Goal: Task Accomplishment & Management: Use online tool/utility

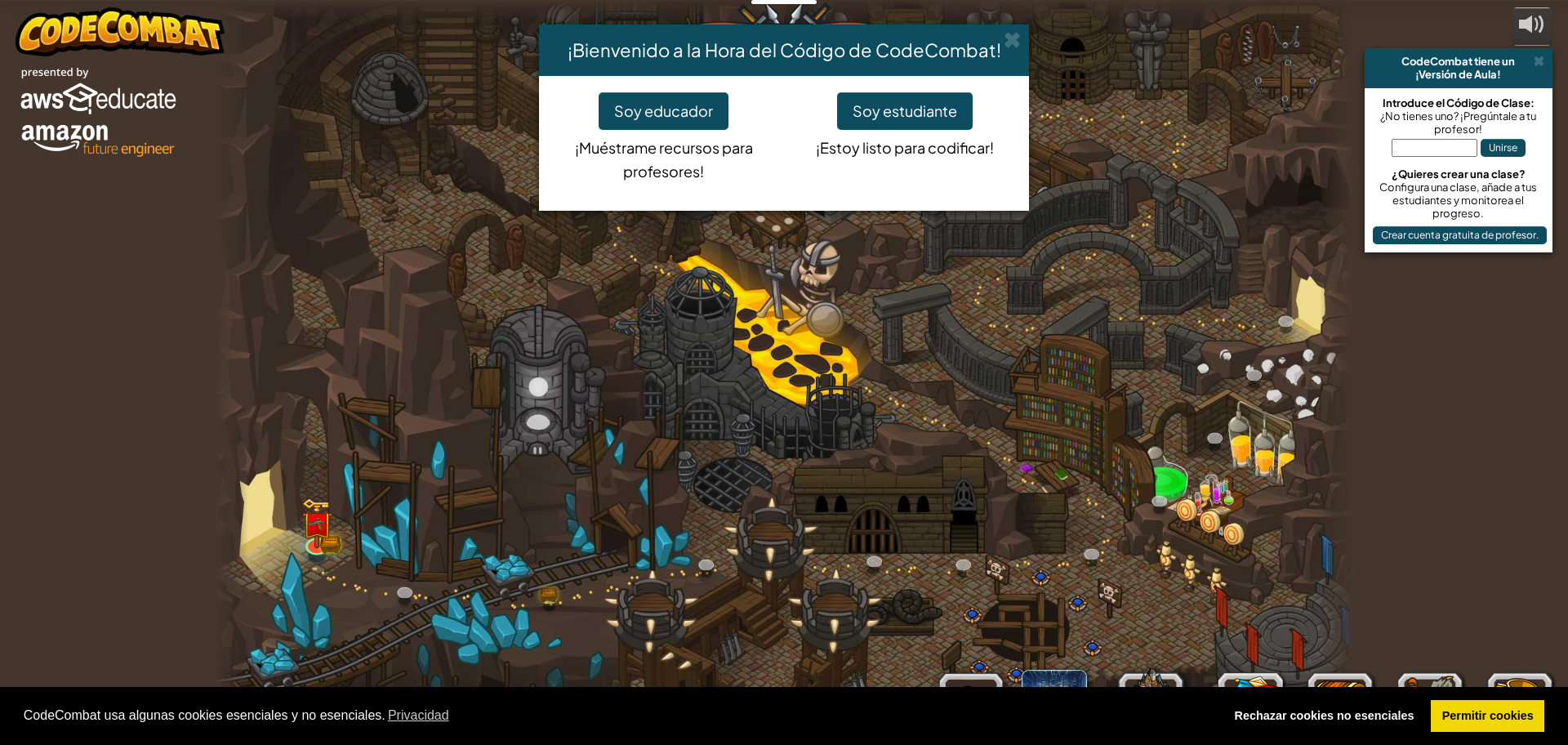
select select "es-ES"
click at [1021, 42] on span at bounding box center [1013, 39] width 17 height 17
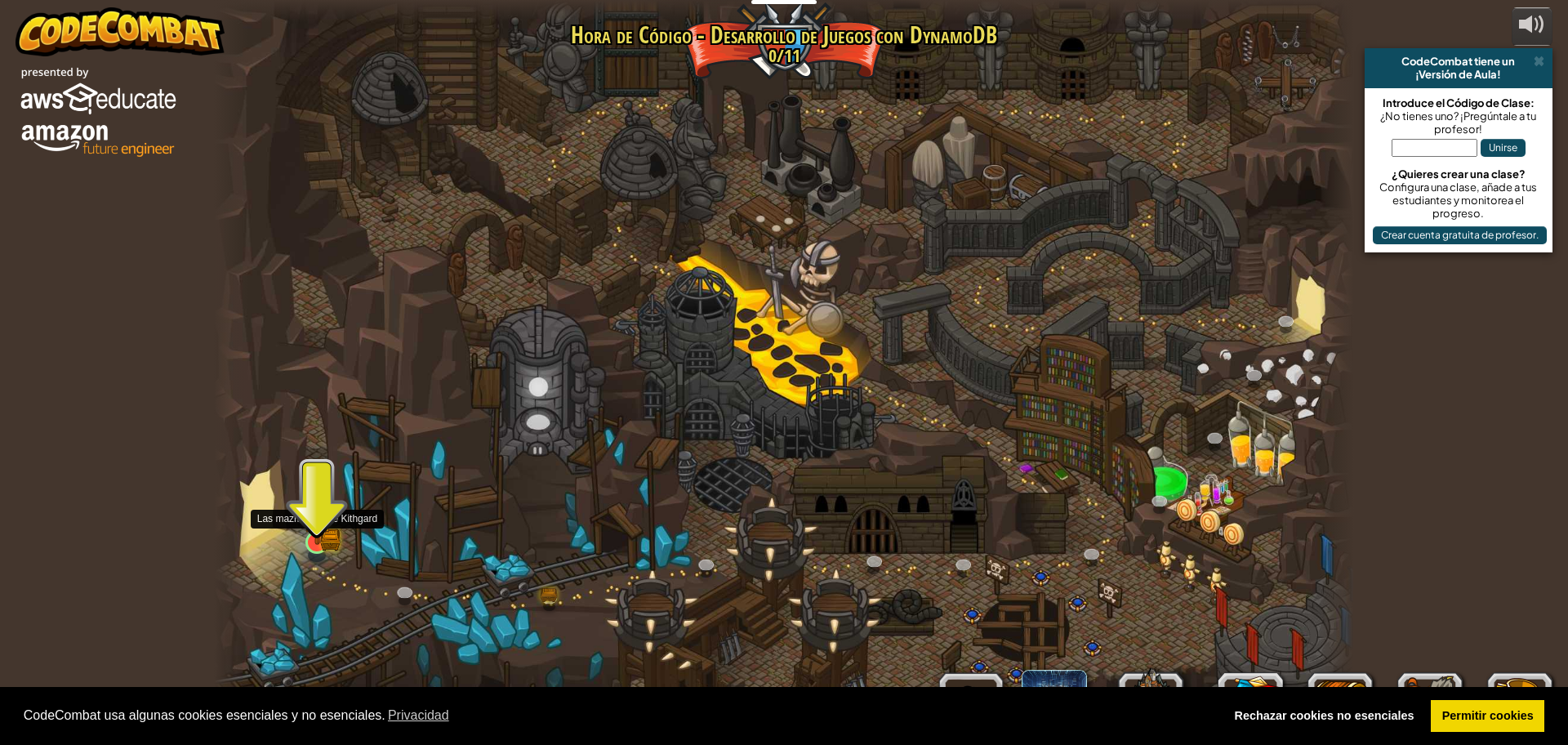
click at [316, 546] on img at bounding box center [317, 511] width 31 height 67
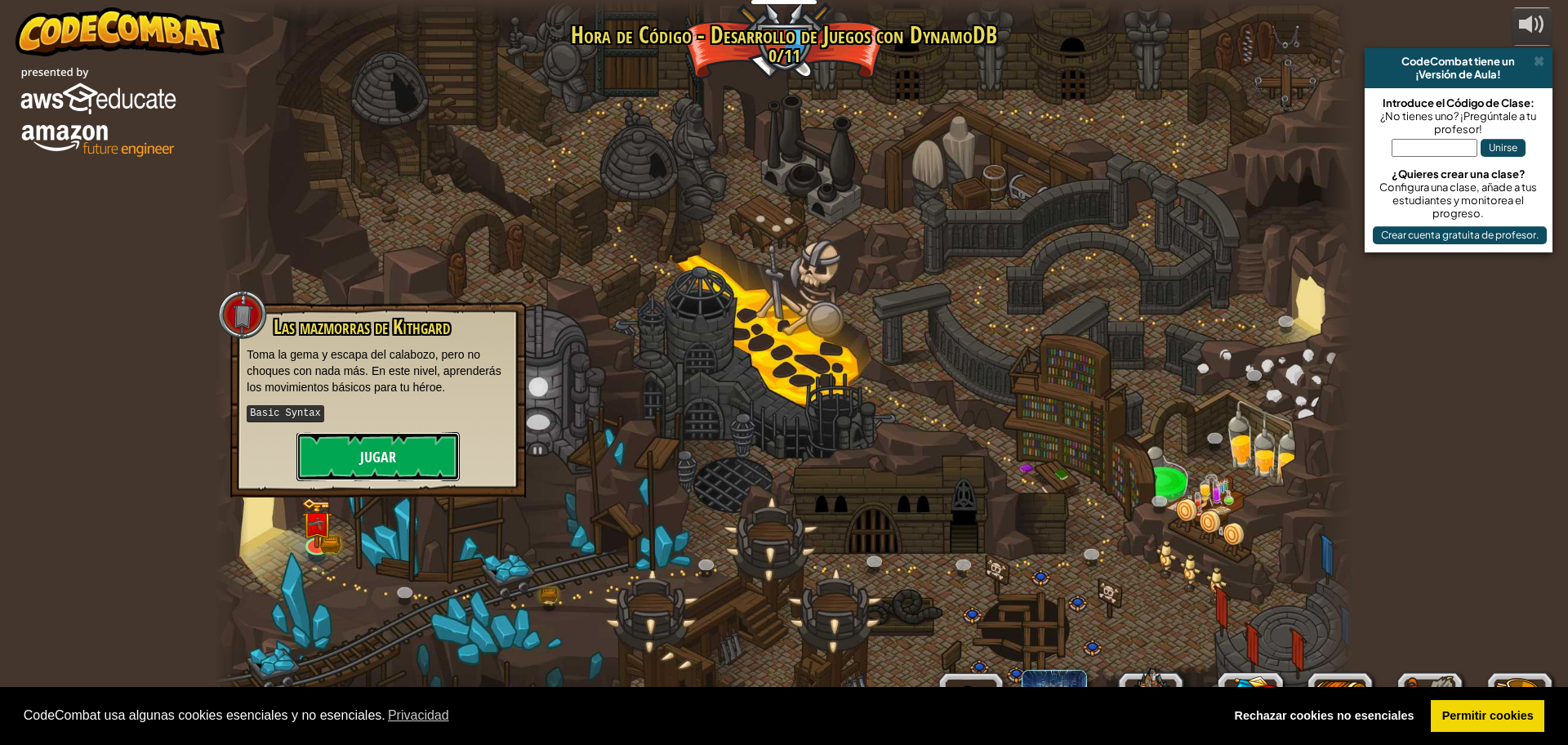
click at [335, 458] on button "Jugar" at bounding box center [378, 456] width 163 height 49
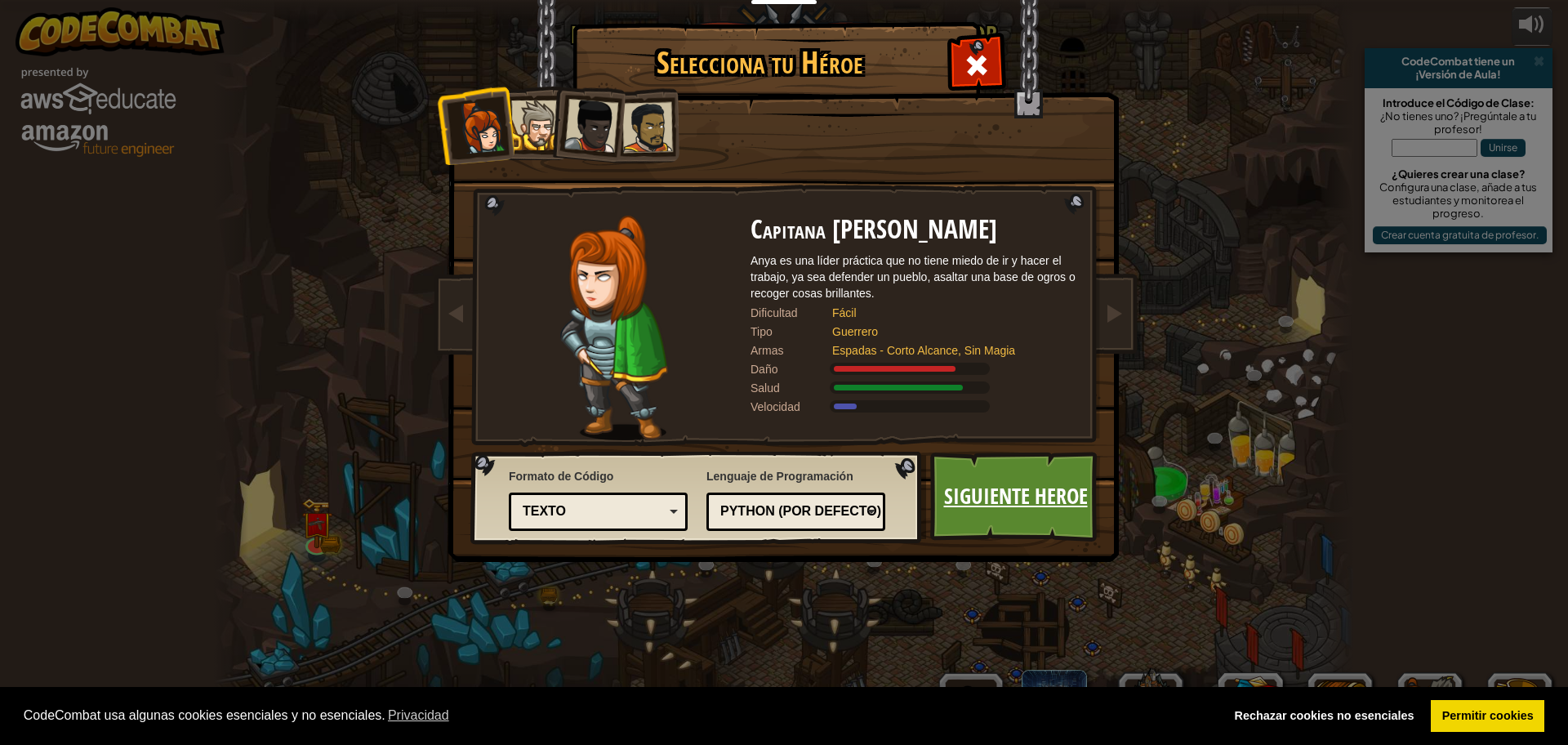
click at [973, 500] on link "Siguiente Heroe" at bounding box center [1015, 496] width 171 height 90
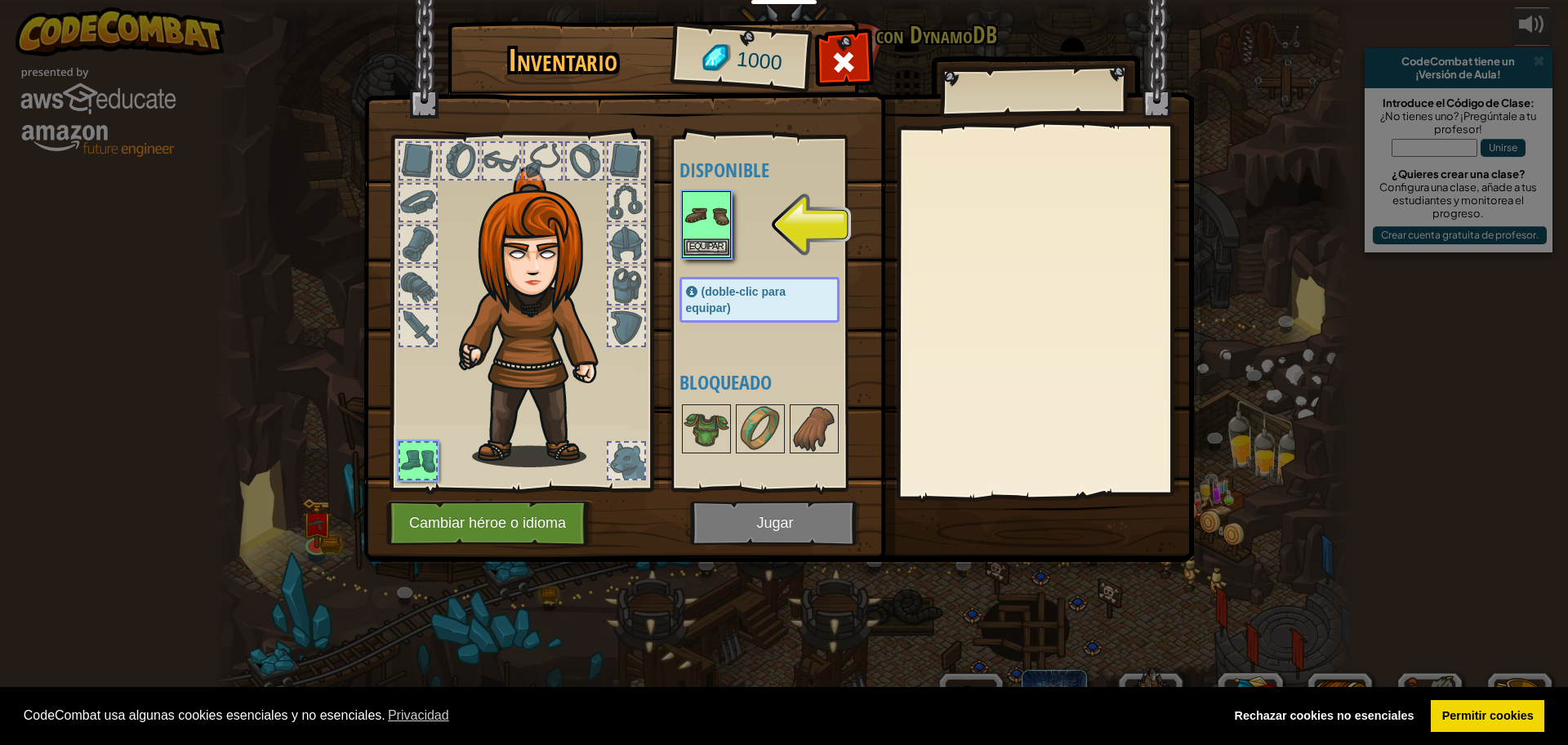
click at [717, 217] on img at bounding box center [706, 215] width 45 height 45
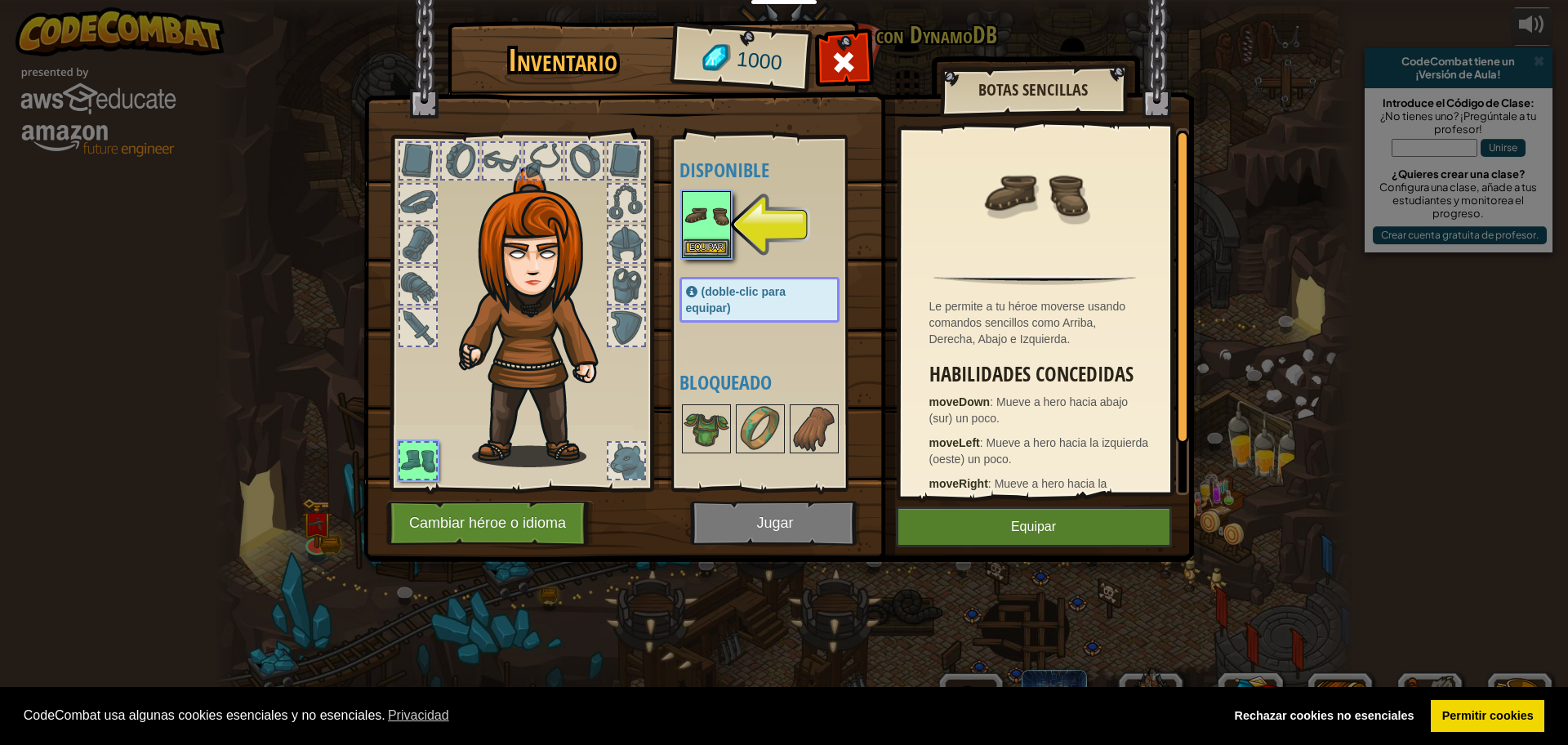
click at [1052, 548] on img at bounding box center [779, 266] width 831 height 594
click at [1052, 533] on button "Equipar" at bounding box center [1034, 527] width 276 height 41
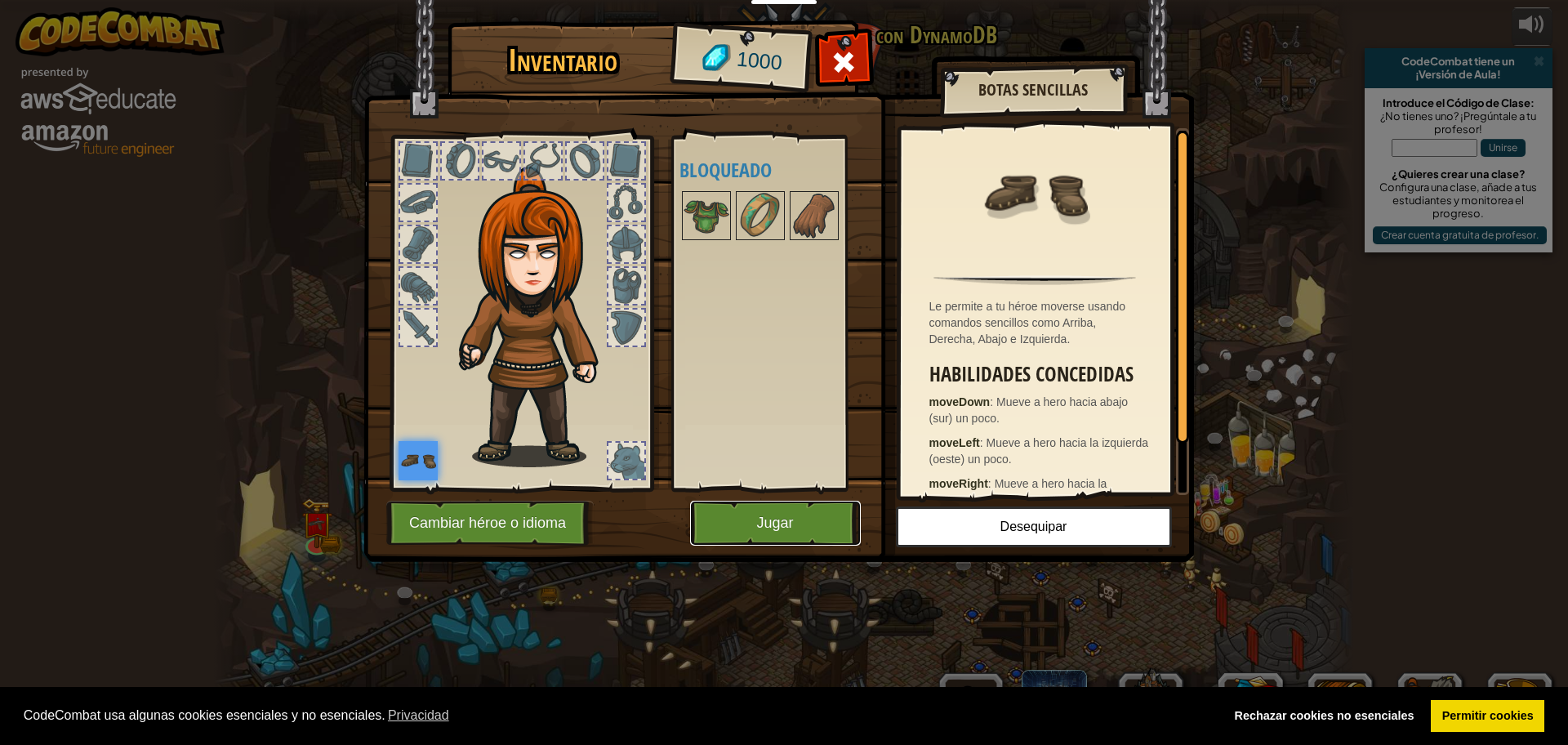
click at [779, 511] on button "Jugar" at bounding box center [775, 523] width 171 height 45
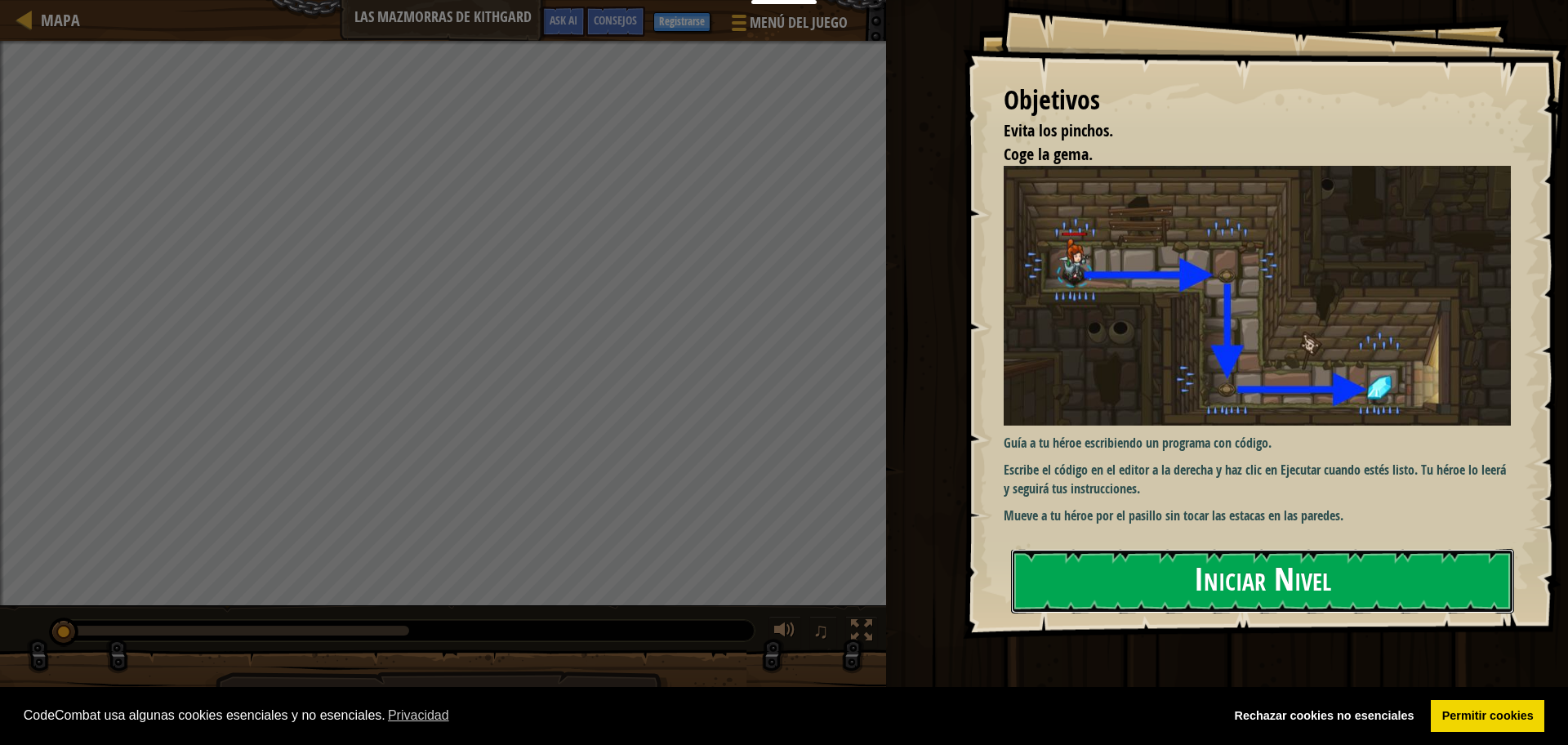
click at [1207, 576] on button "Iniciar Nivel" at bounding box center [1263, 582] width 504 height 65
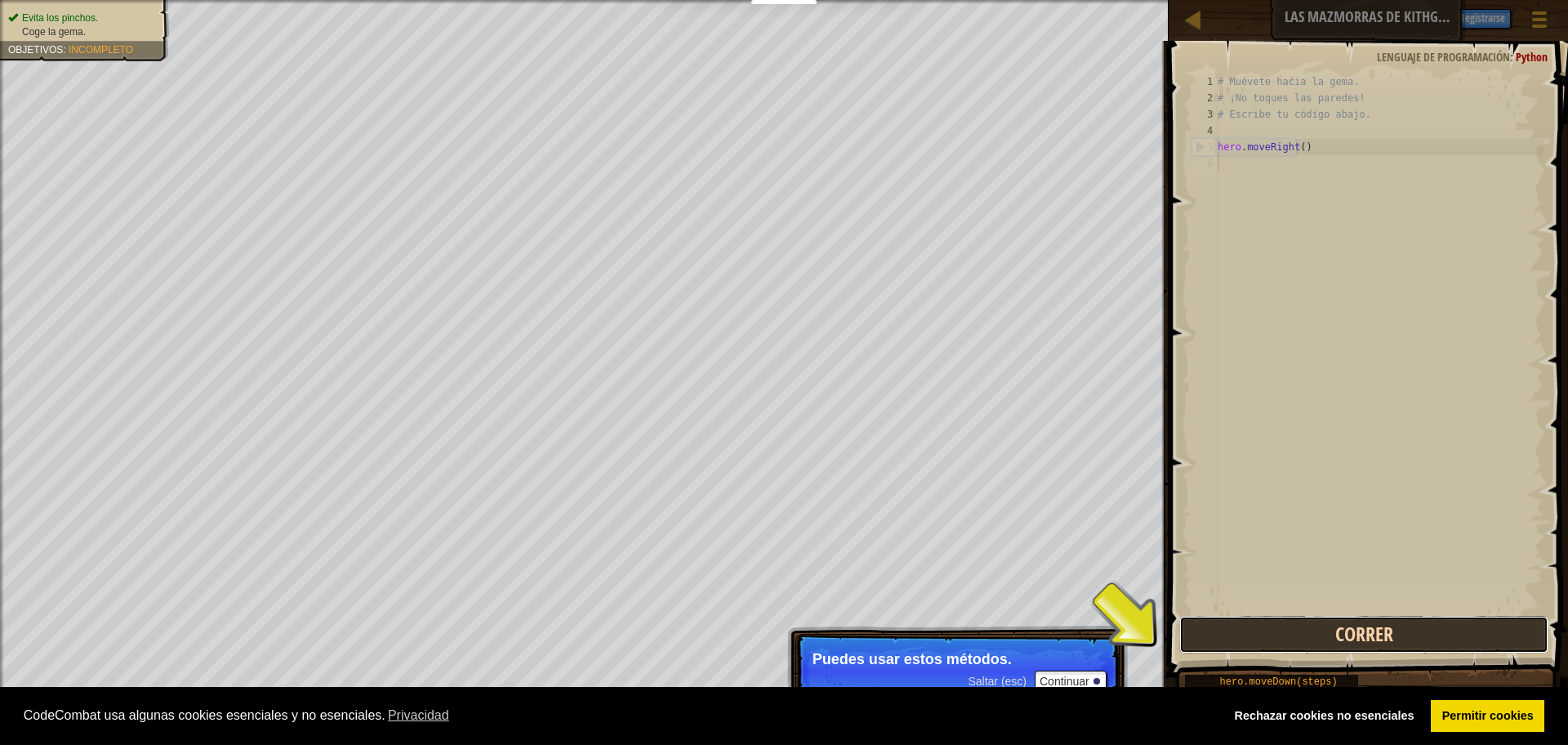
click at [1240, 637] on button "Correr" at bounding box center [1363, 635] width 368 height 38
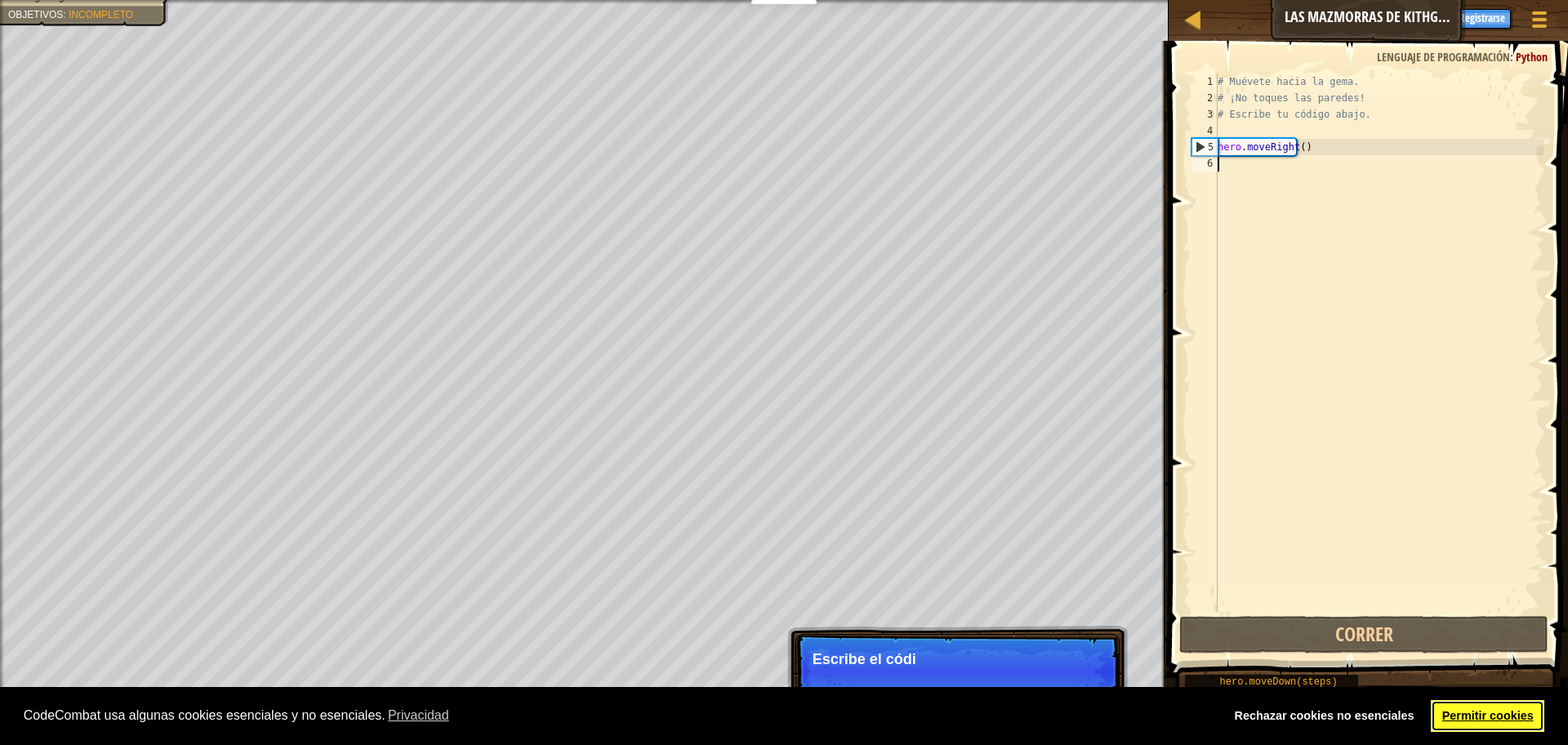
click at [1469, 717] on link "Permitir cookies" at bounding box center [1487, 716] width 113 height 32
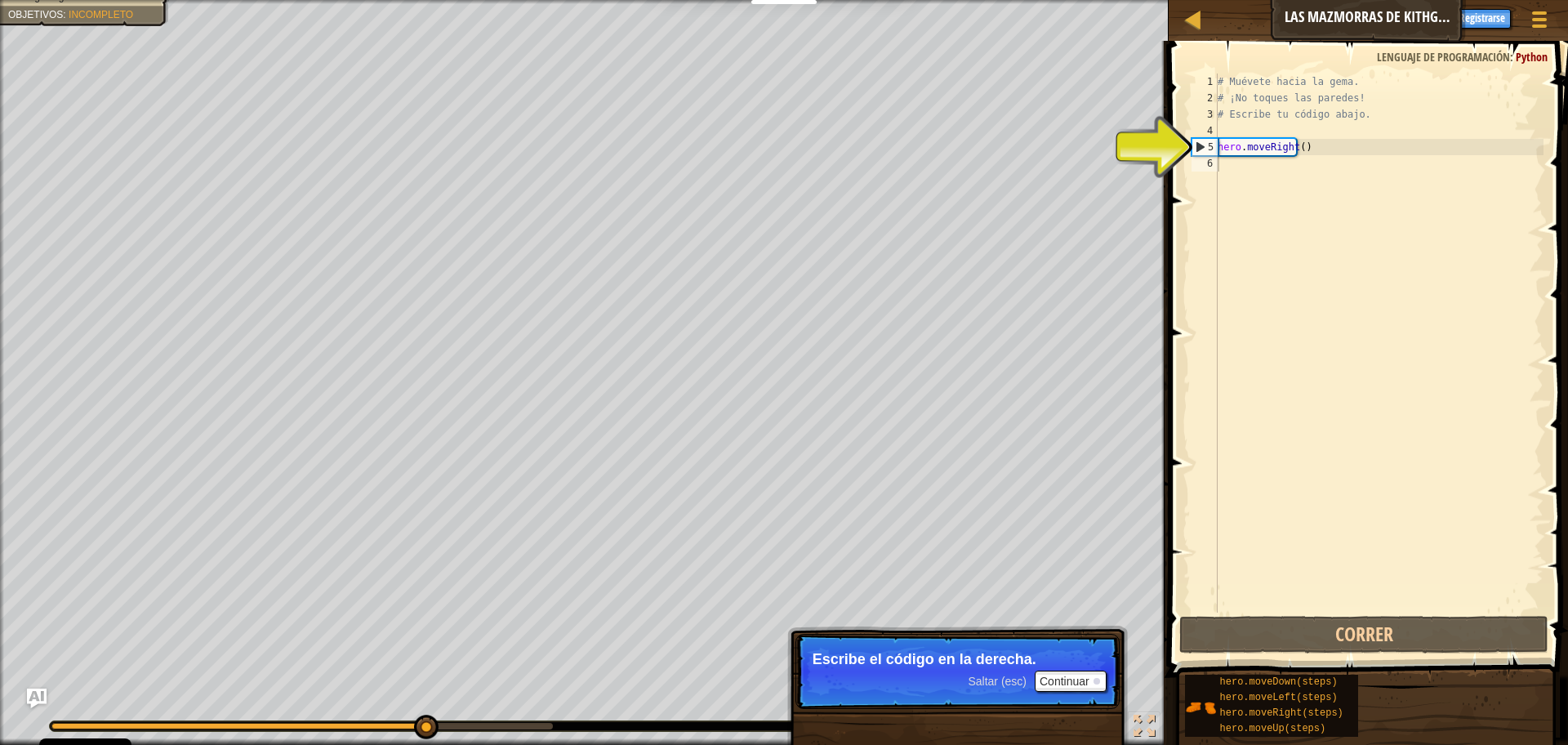
click at [1210, 148] on div "5" at bounding box center [1205, 148] width 25 height 17
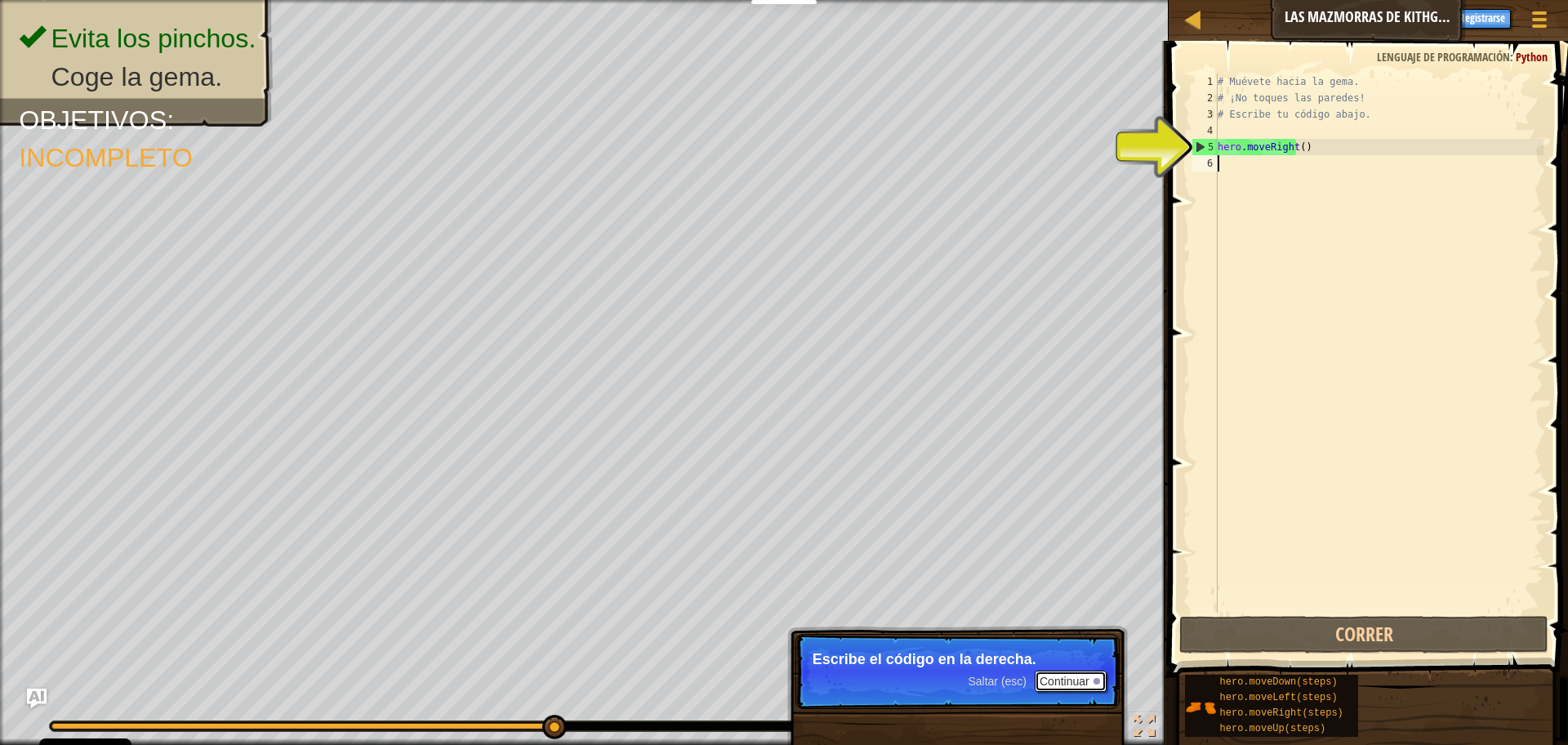
click at [1087, 689] on button "Continuar" at bounding box center [1071, 681] width 72 height 21
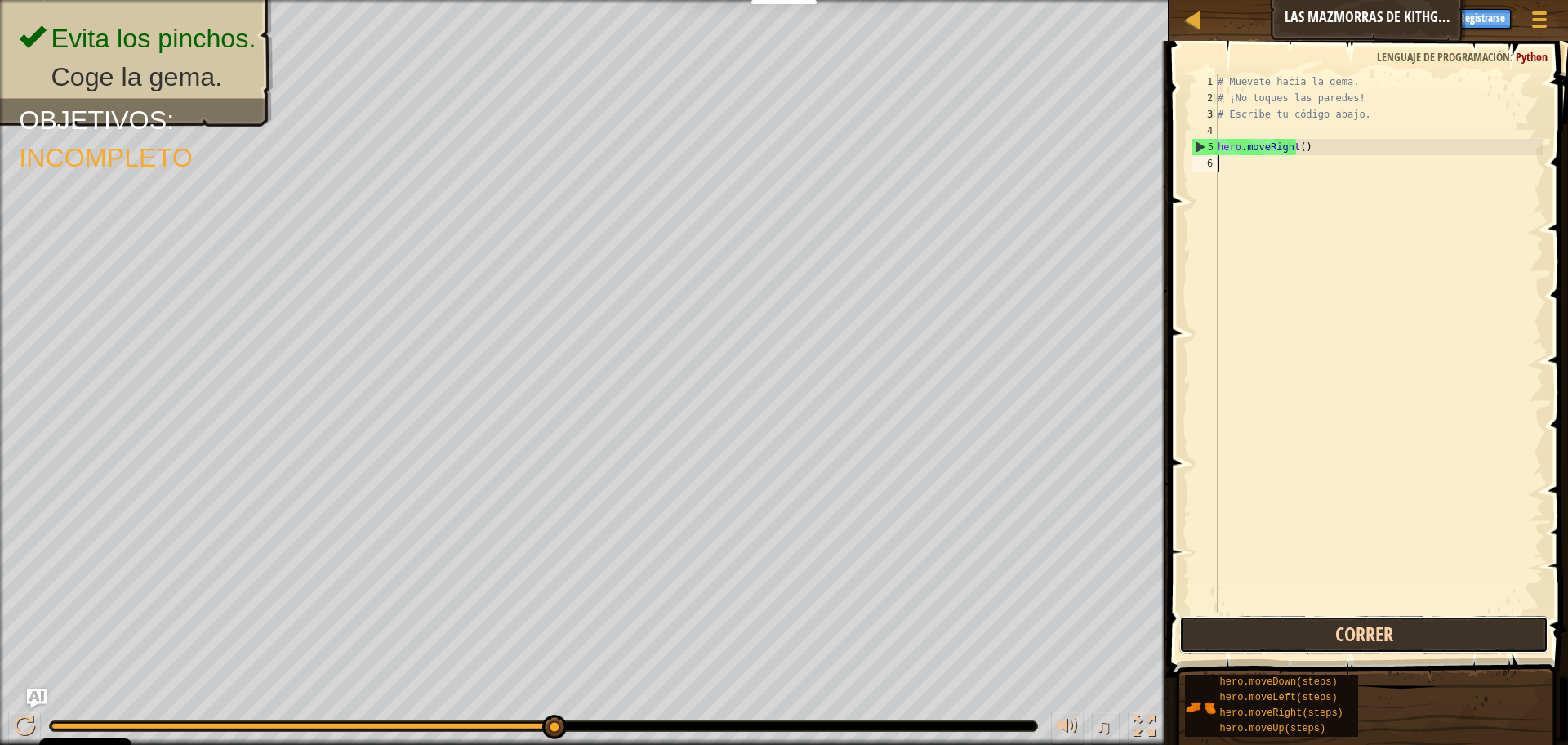
click at [1313, 649] on button "Correr" at bounding box center [1363, 635] width 368 height 38
type textarea "hero.moveRight()"
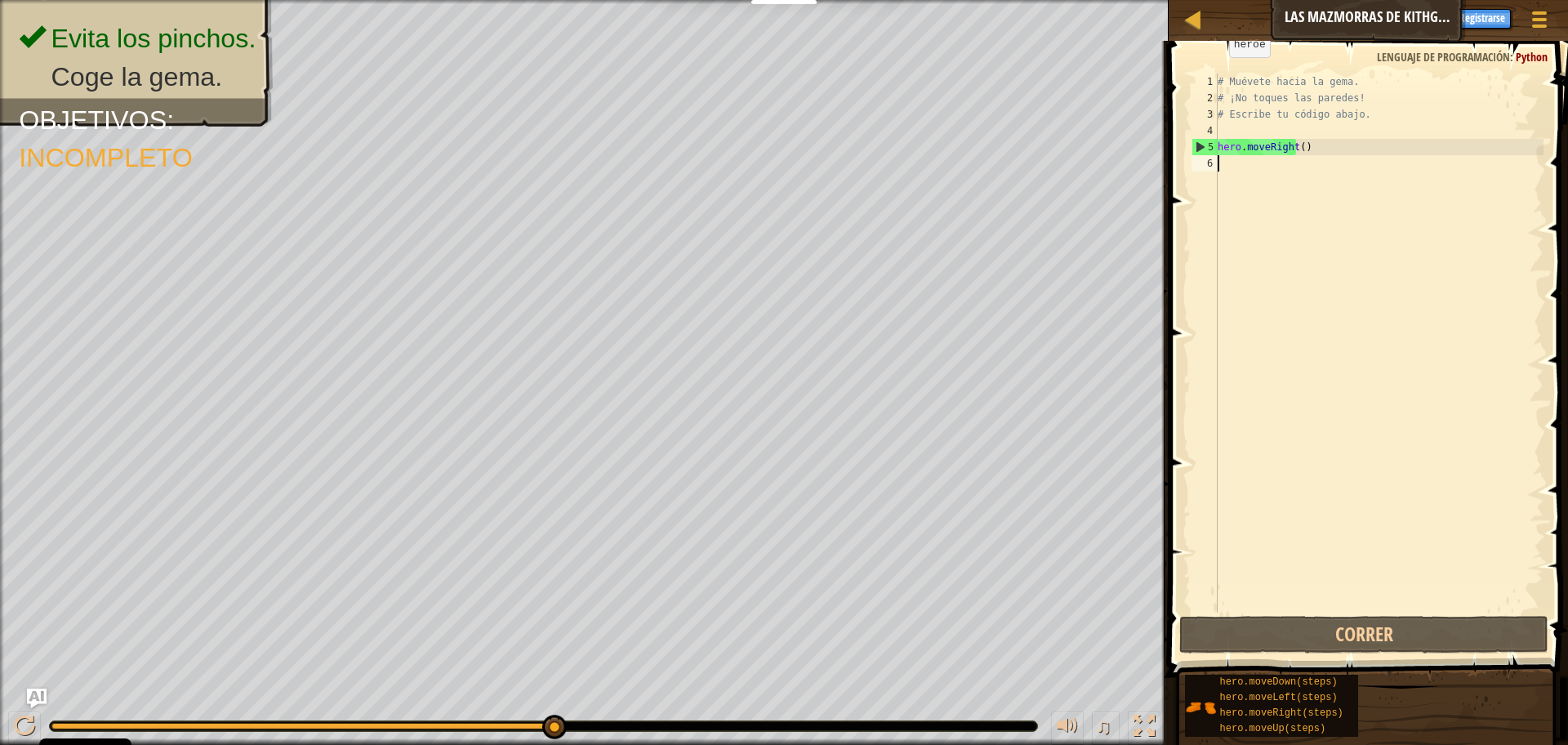
click at [1225, 154] on div "# Muévete hacia la gema. # ¡No toques las paredes! # Escribe tu código abajo. h…" at bounding box center [1379, 359] width 329 height 572
type textarea "hero.moveRight()"
drag, startPoint x: 1356, startPoint y: 306, endPoint x: 1323, endPoint y: 176, distance: 134.1
click at [1358, 308] on div "# Muévete hacia la gema. # ¡No toques las paredes! # Escribe tu código abajo. h…" at bounding box center [1379, 359] width 329 height 572
click at [1192, 10] on div at bounding box center [1192, 19] width 20 height 20
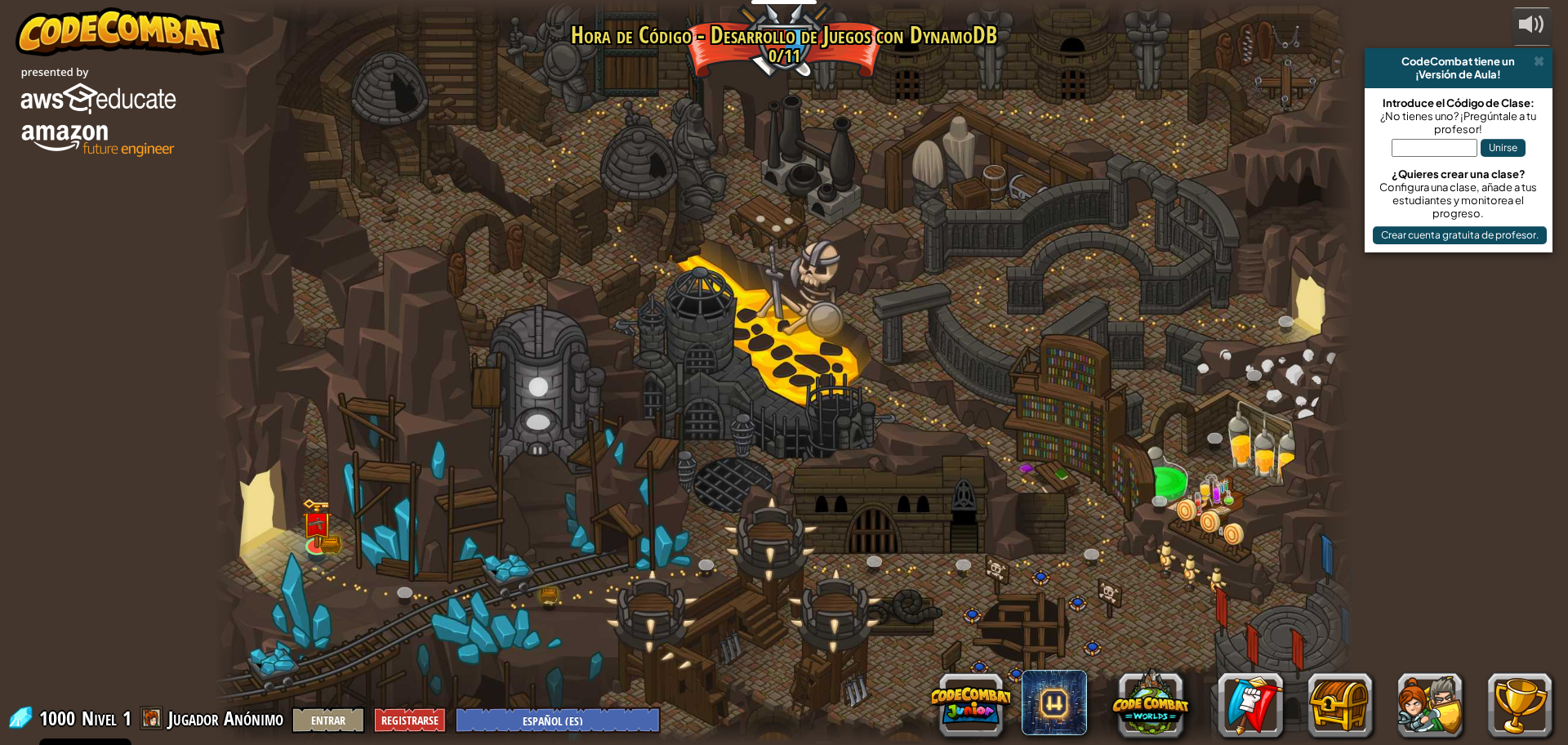
select select "es-ES"
click at [313, 519] on img at bounding box center [316, 512] width 18 height 18
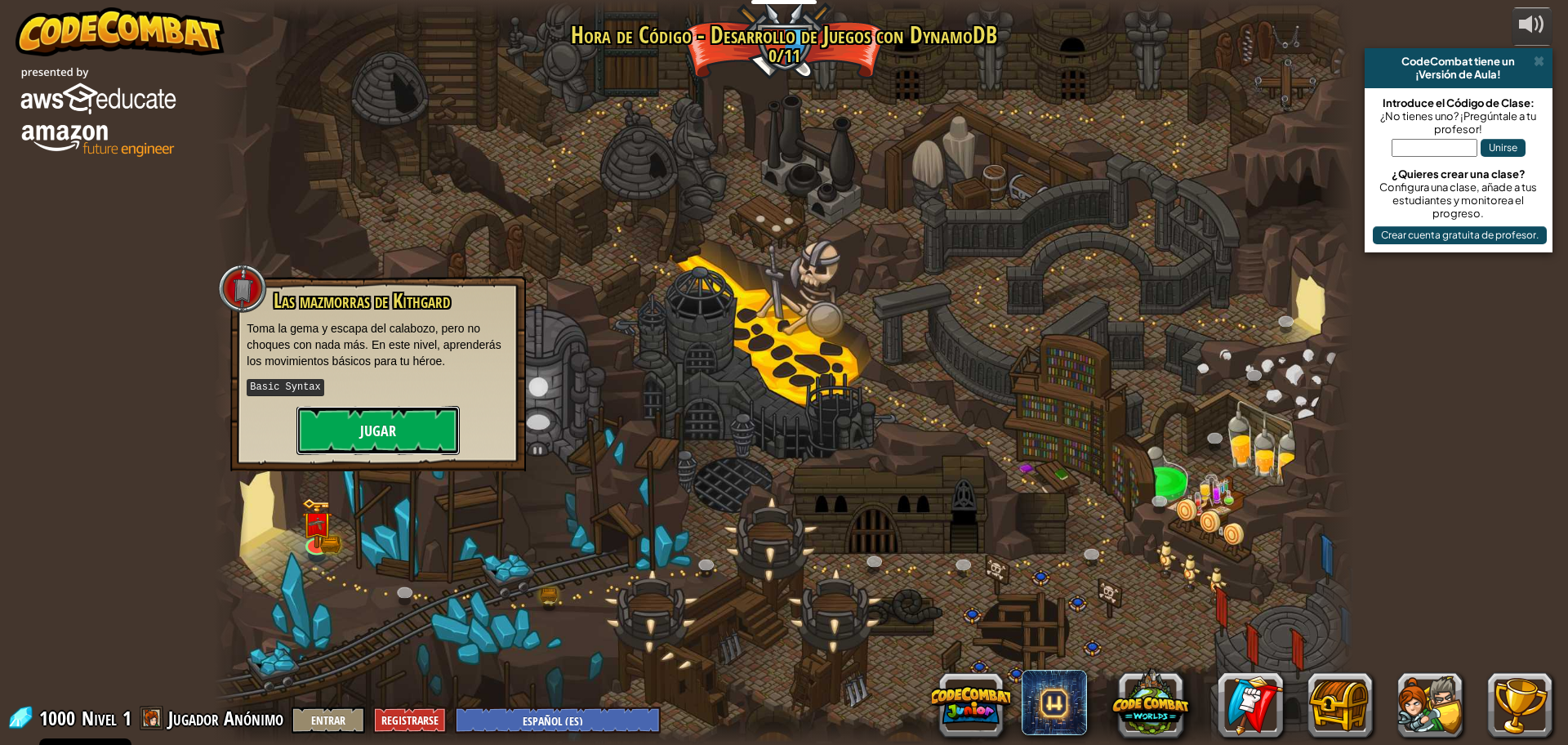
click at [374, 435] on button "Jugar" at bounding box center [378, 430] width 163 height 49
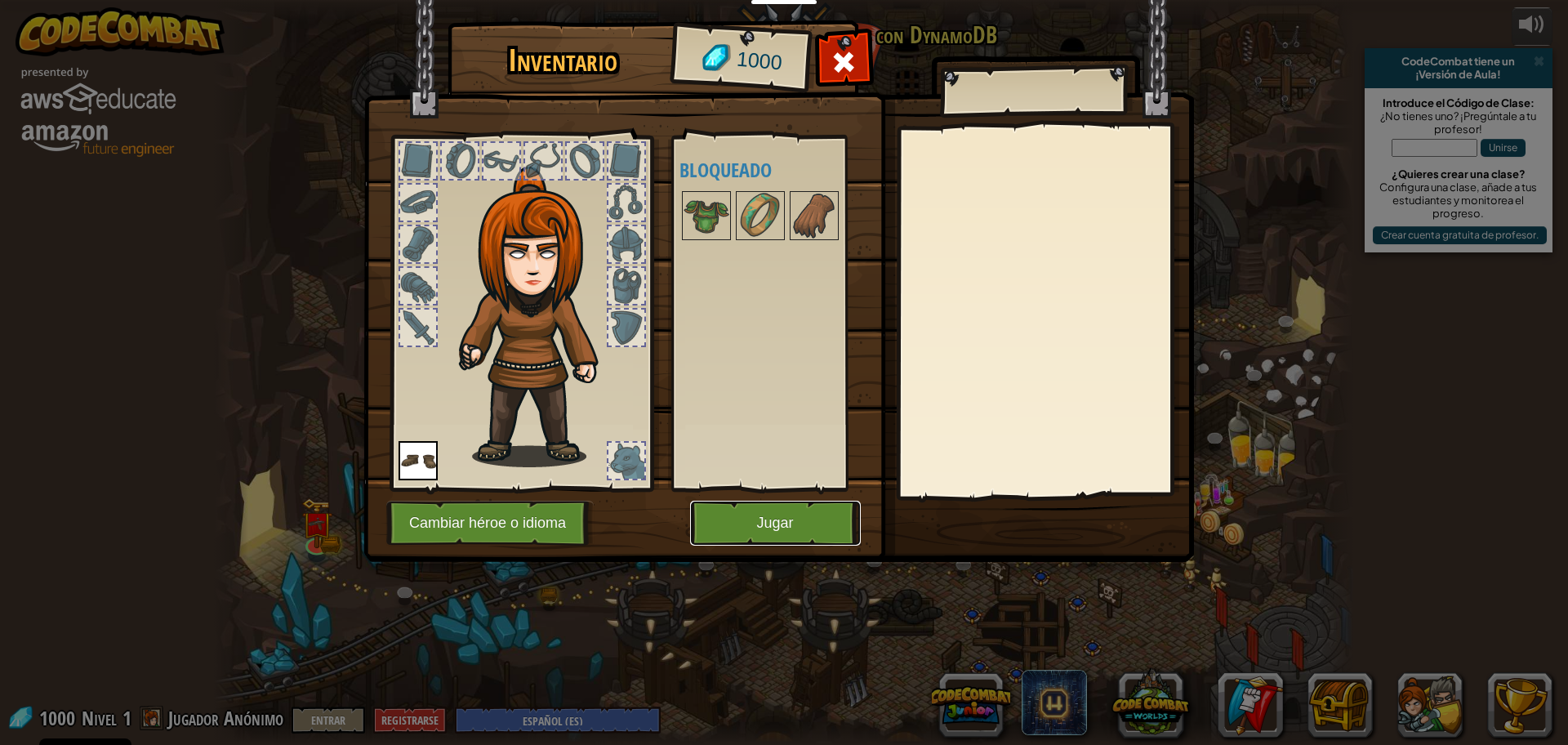
click at [725, 533] on button "Jugar" at bounding box center [775, 523] width 171 height 45
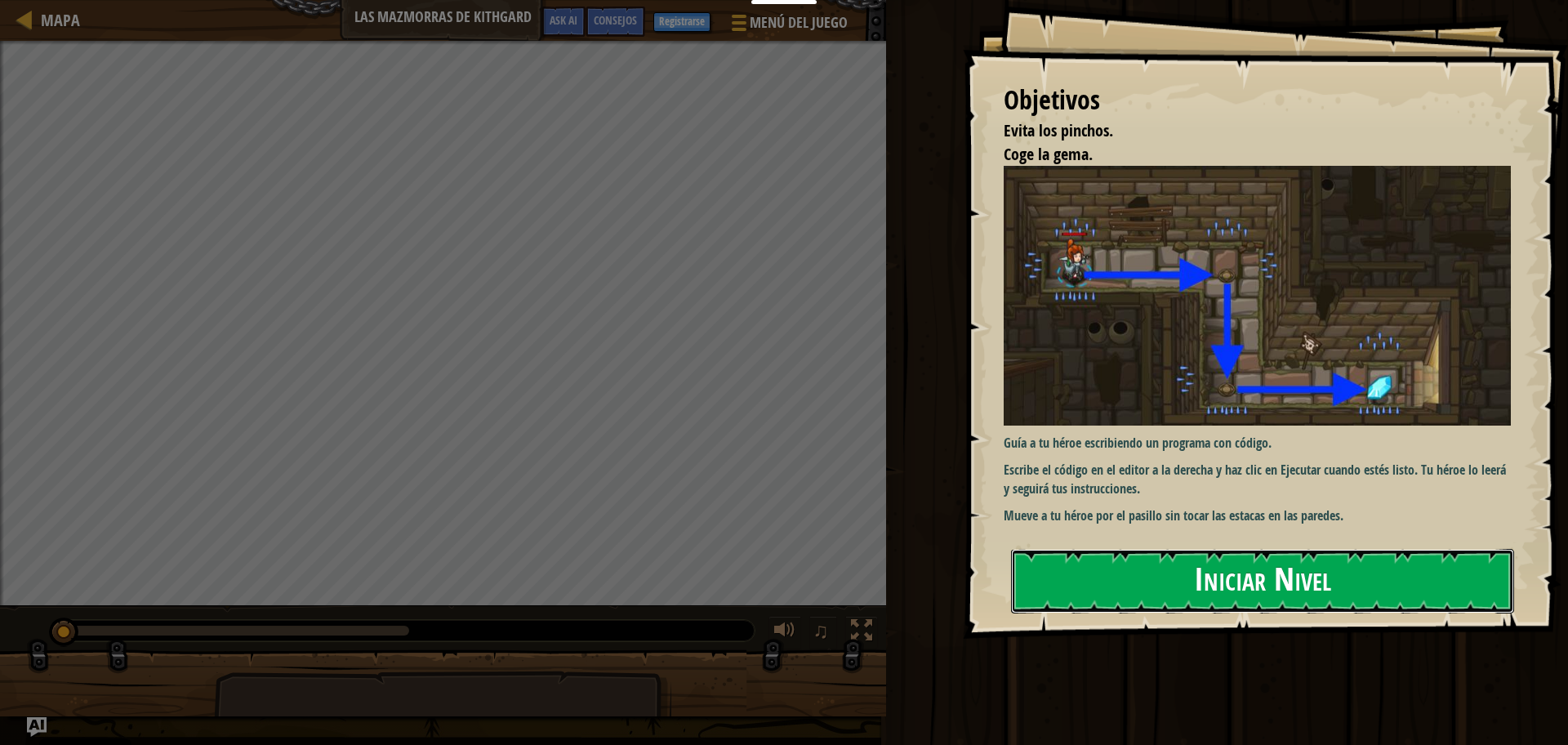
click at [1135, 582] on button "Iniciar Nivel" at bounding box center [1263, 582] width 504 height 65
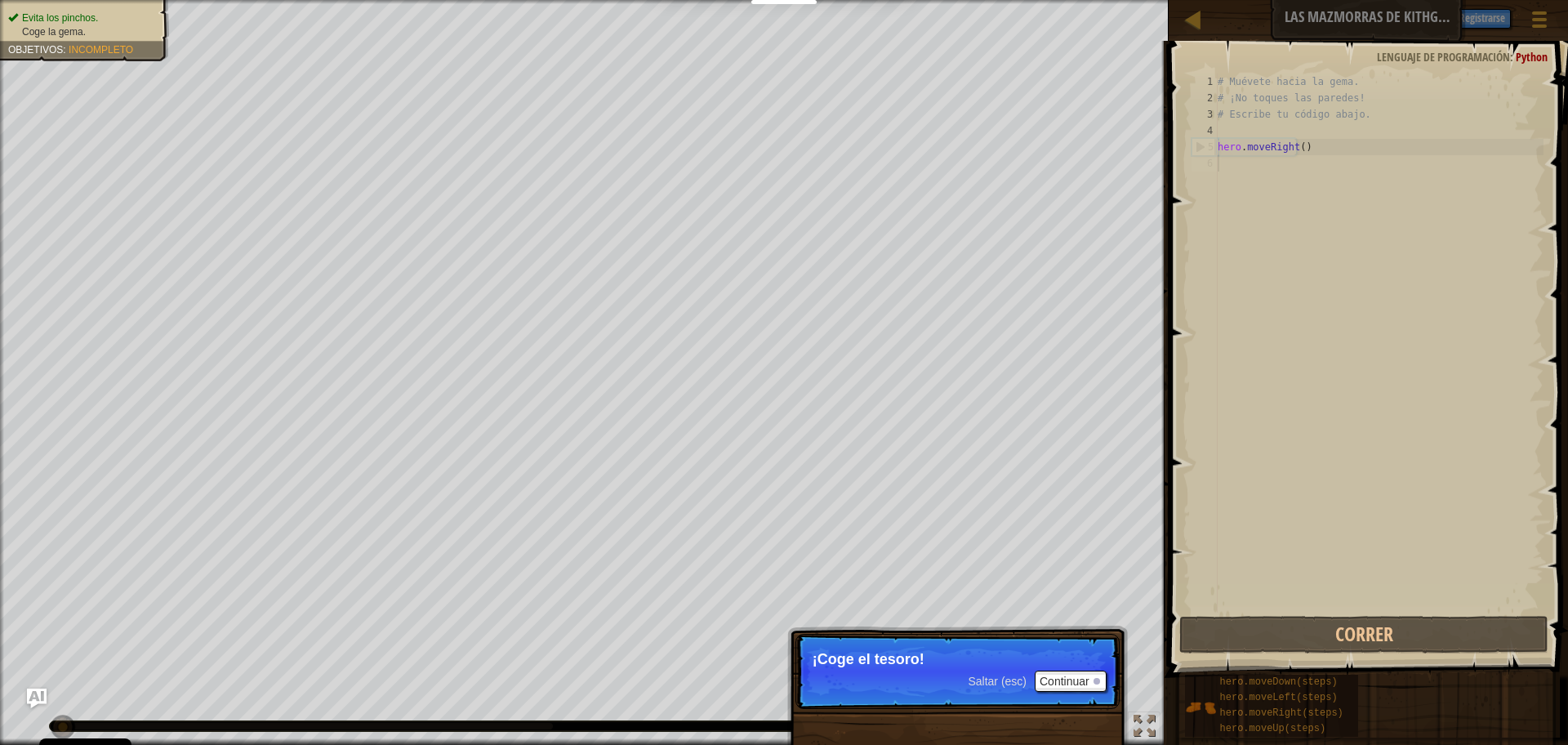
click at [915, 663] on p "¡Coge el tesoro!" at bounding box center [957, 660] width 290 height 17
click at [1101, 682] on button "Continuar" at bounding box center [1071, 681] width 72 height 21
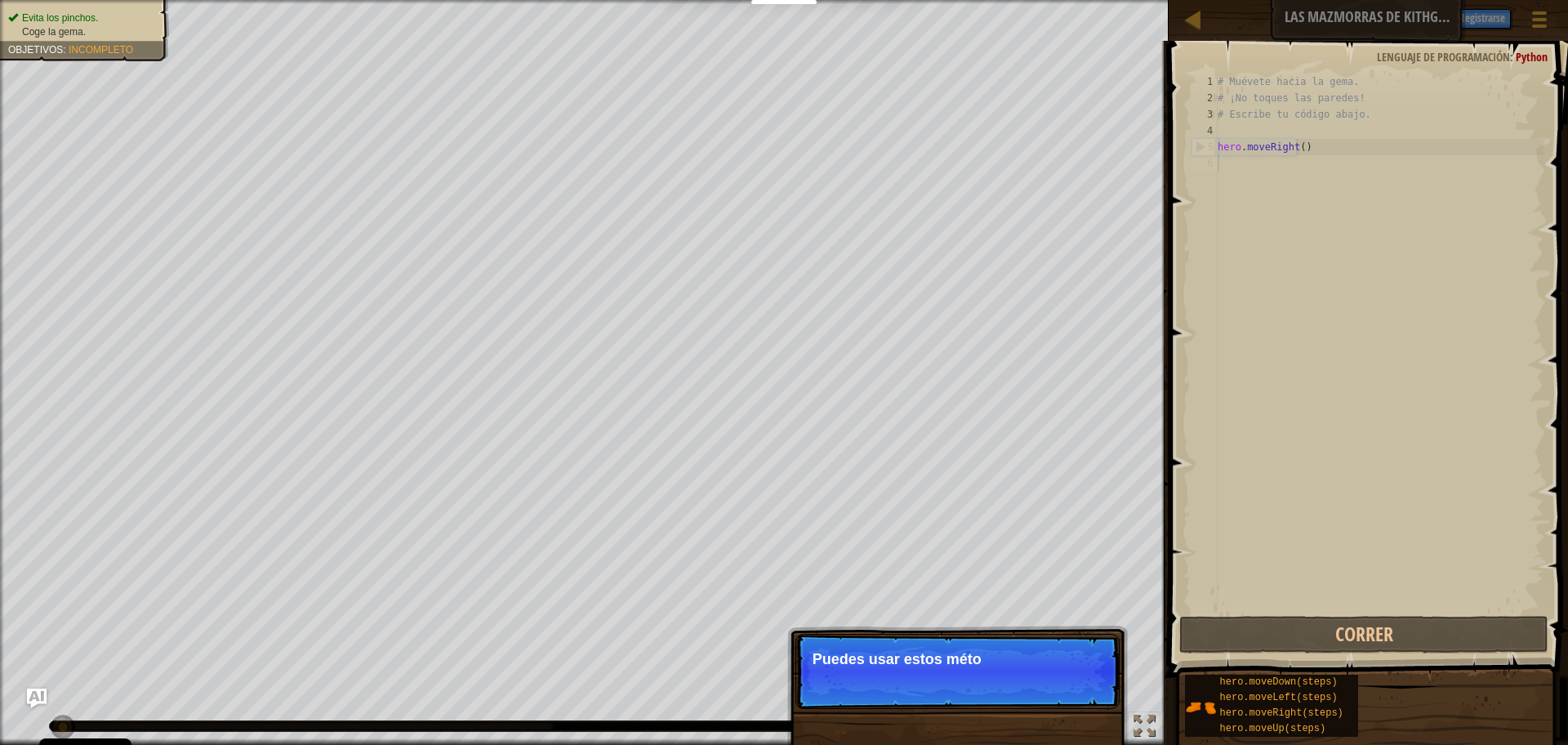
click at [831, 727] on div "Saltar (esc) Continuar Puedes usar estos méto" at bounding box center [957, 755] width 340 height 242
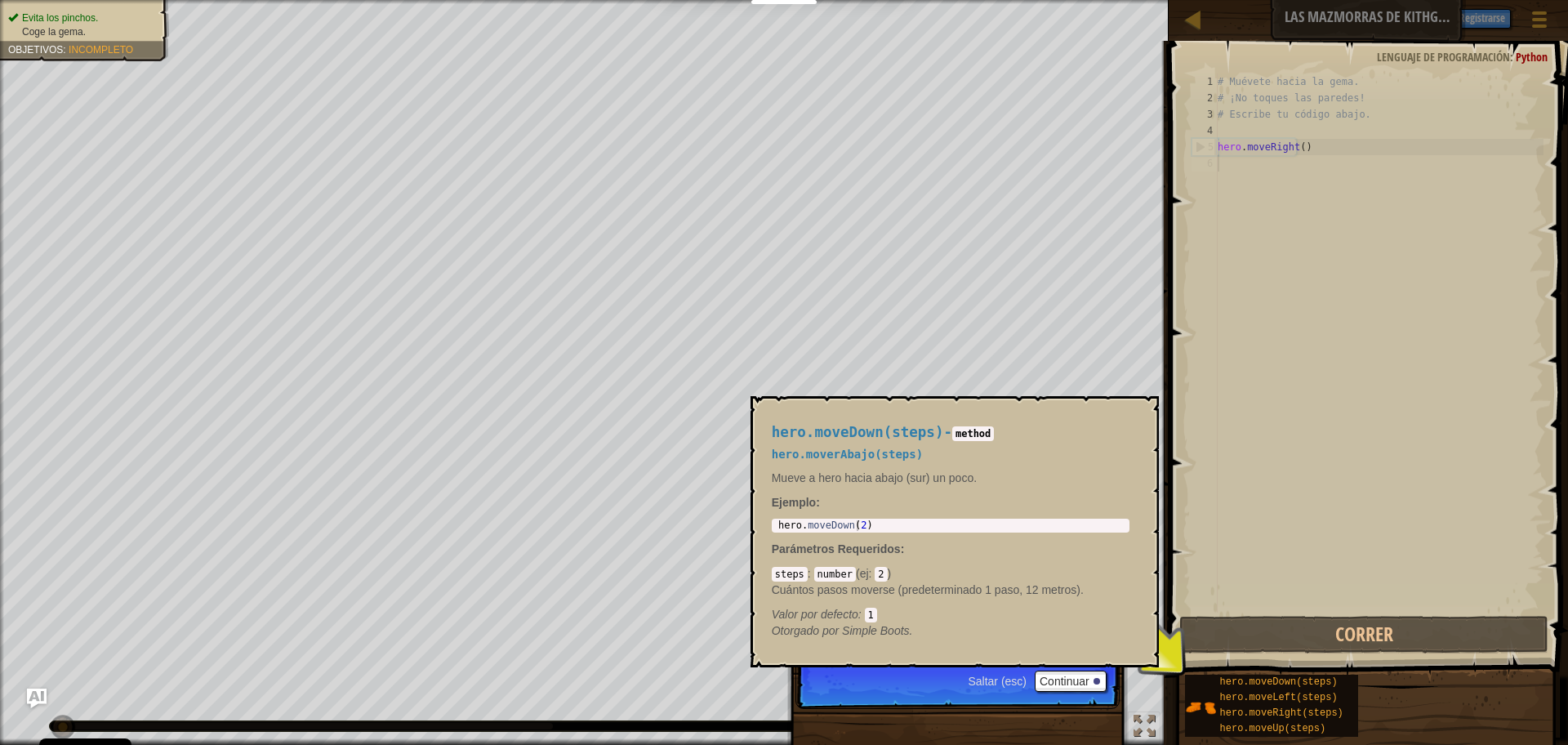
drag, startPoint x: 1192, startPoint y: 706, endPoint x: 1170, endPoint y: 649, distance: 61.1
click at [1172, 653] on div "Consejos 1 2 3 4 5 6 # Muévete hacia la gema. # ¡No toques las paredes! # Escri…" at bounding box center [1366, 389] width 404 height 696
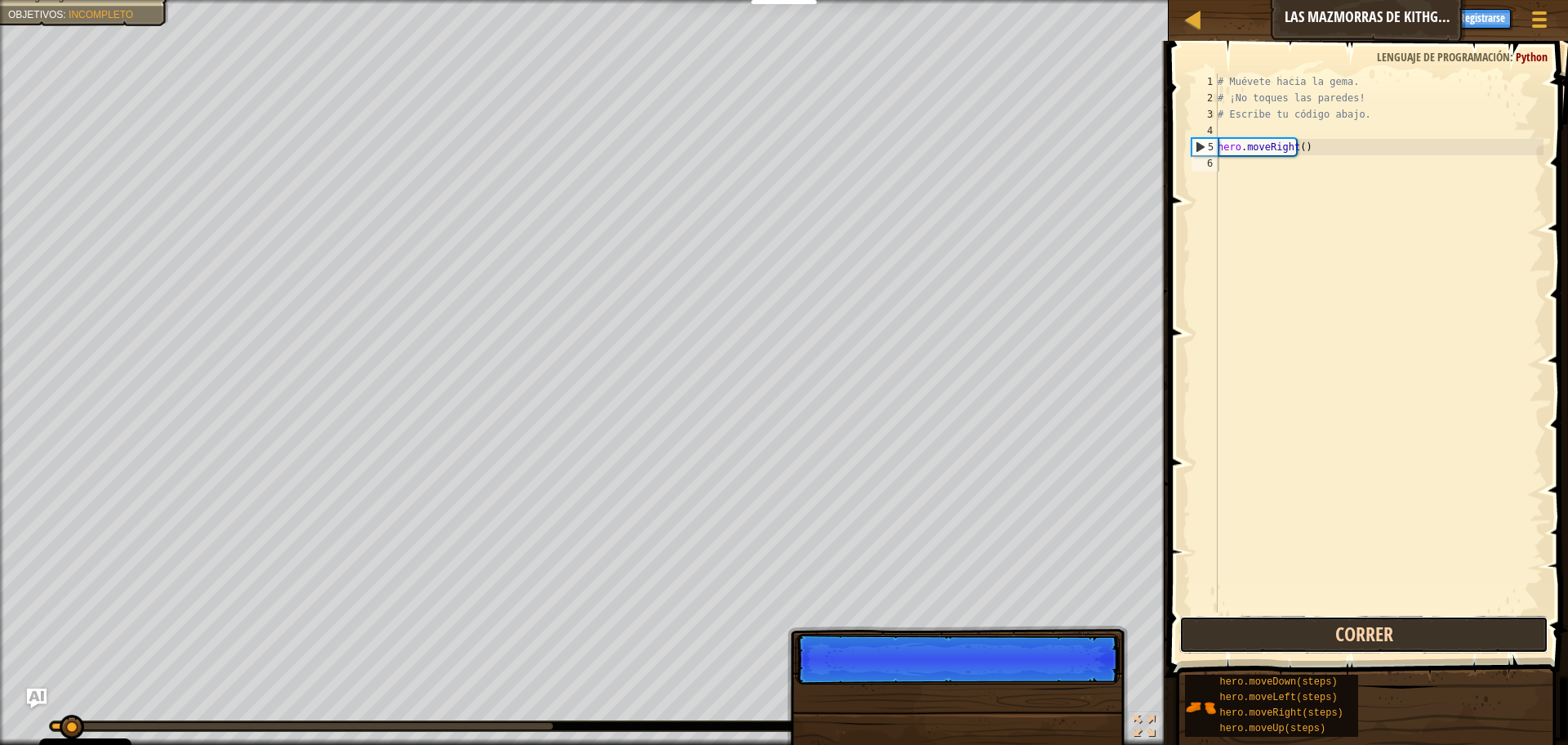
click at [1189, 635] on button "Correr" at bounding box center [1363, 635] width 368 height 38
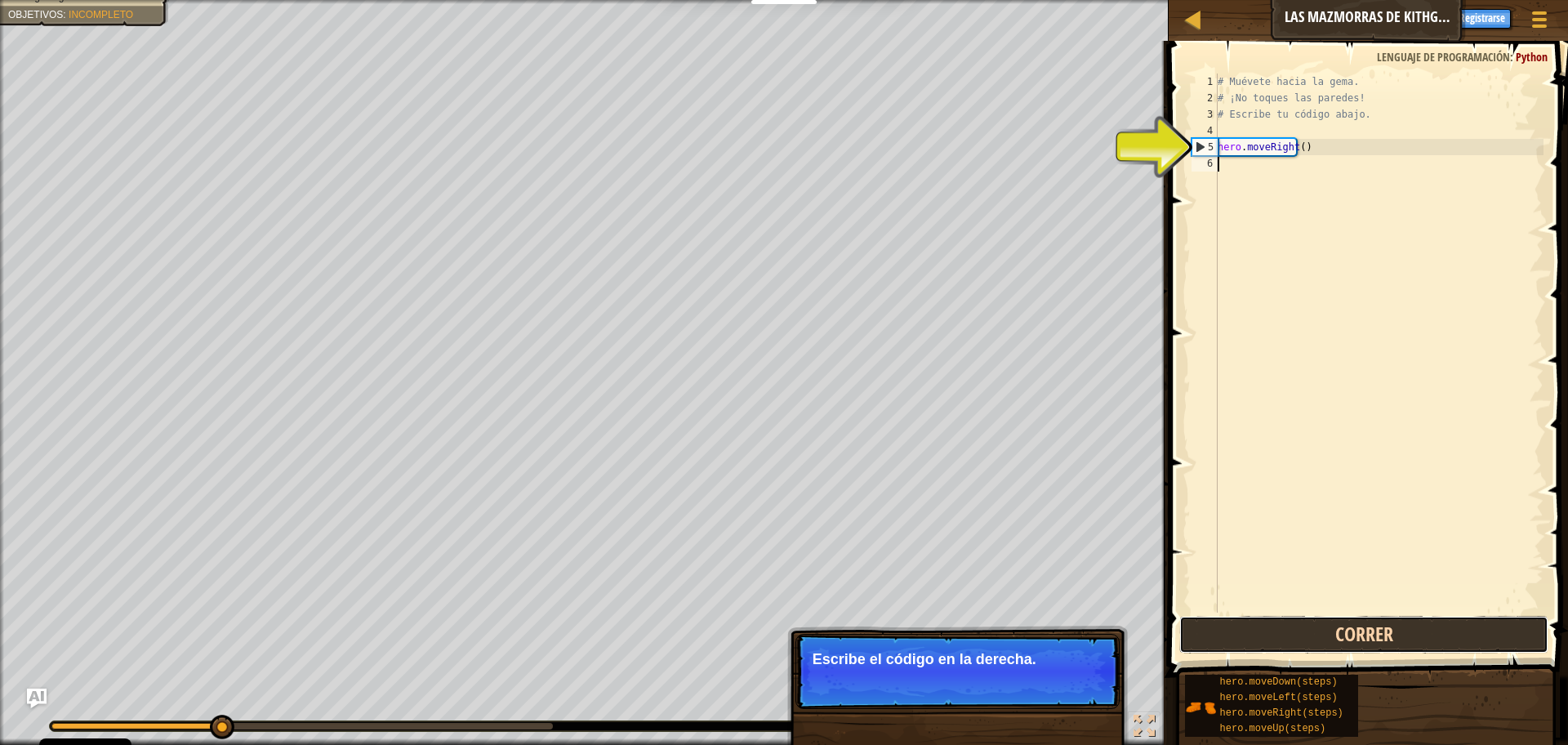
click at [1222, 633] on button "Correr" at bounding box center [1363, 635] width 368 height 38
click at [1222, 634] on button "Correr" at bounding box center [1363, 635] width 368 height 38
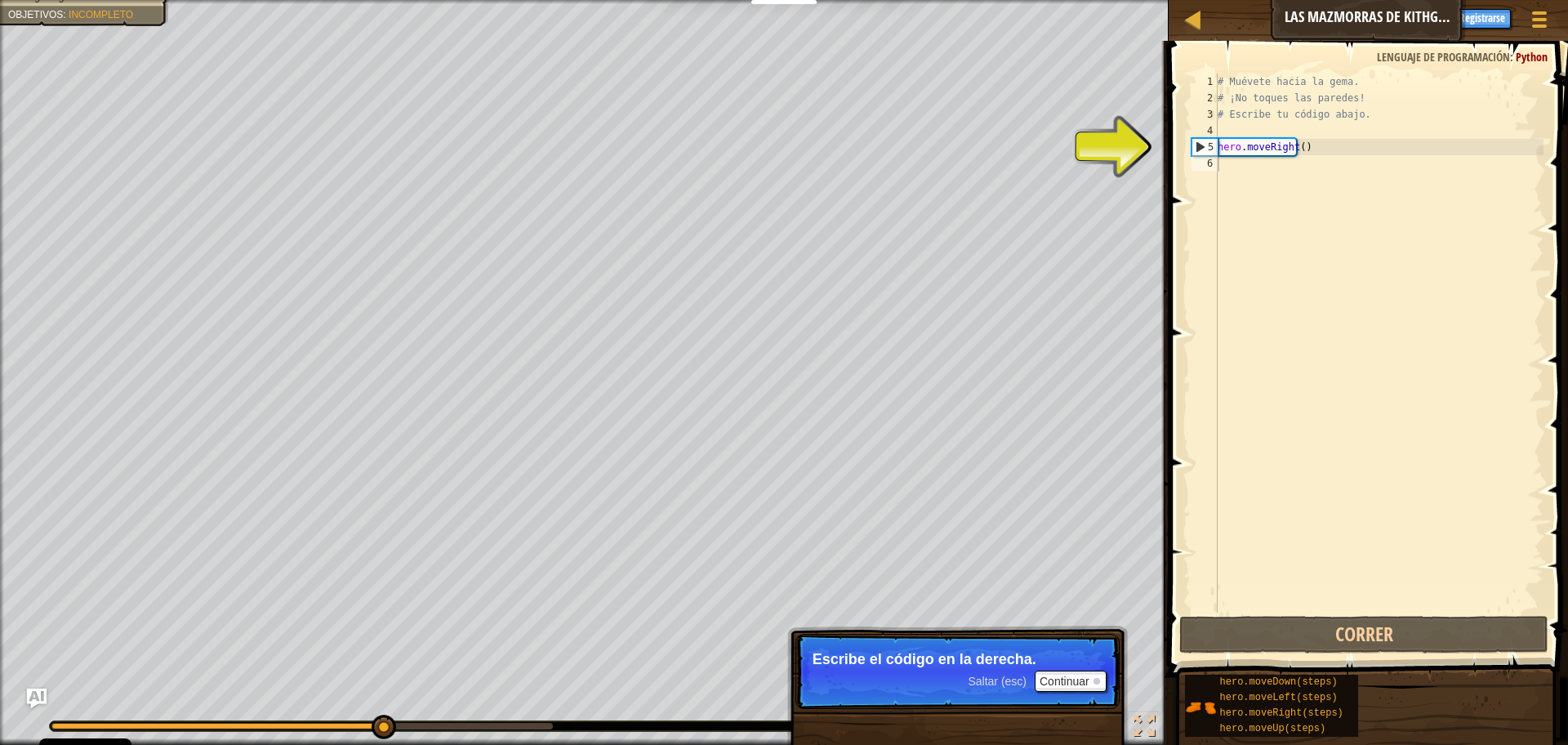
click at [1192, 141] on div "1 2 3 4 5 6 # Muévete hacia la gema. # ¡No toques las paredes! # Escribe tu cód…" at bounding box center [1366, 342] width 355 height 539
drag, startPoint x: 1197, startPoint y: 141, endPoint x: 1214, endPoint y: 151, distance: 19.7
click at [1202, 145] on div "5" at bounding box center [1205, 148] width 25 height 17
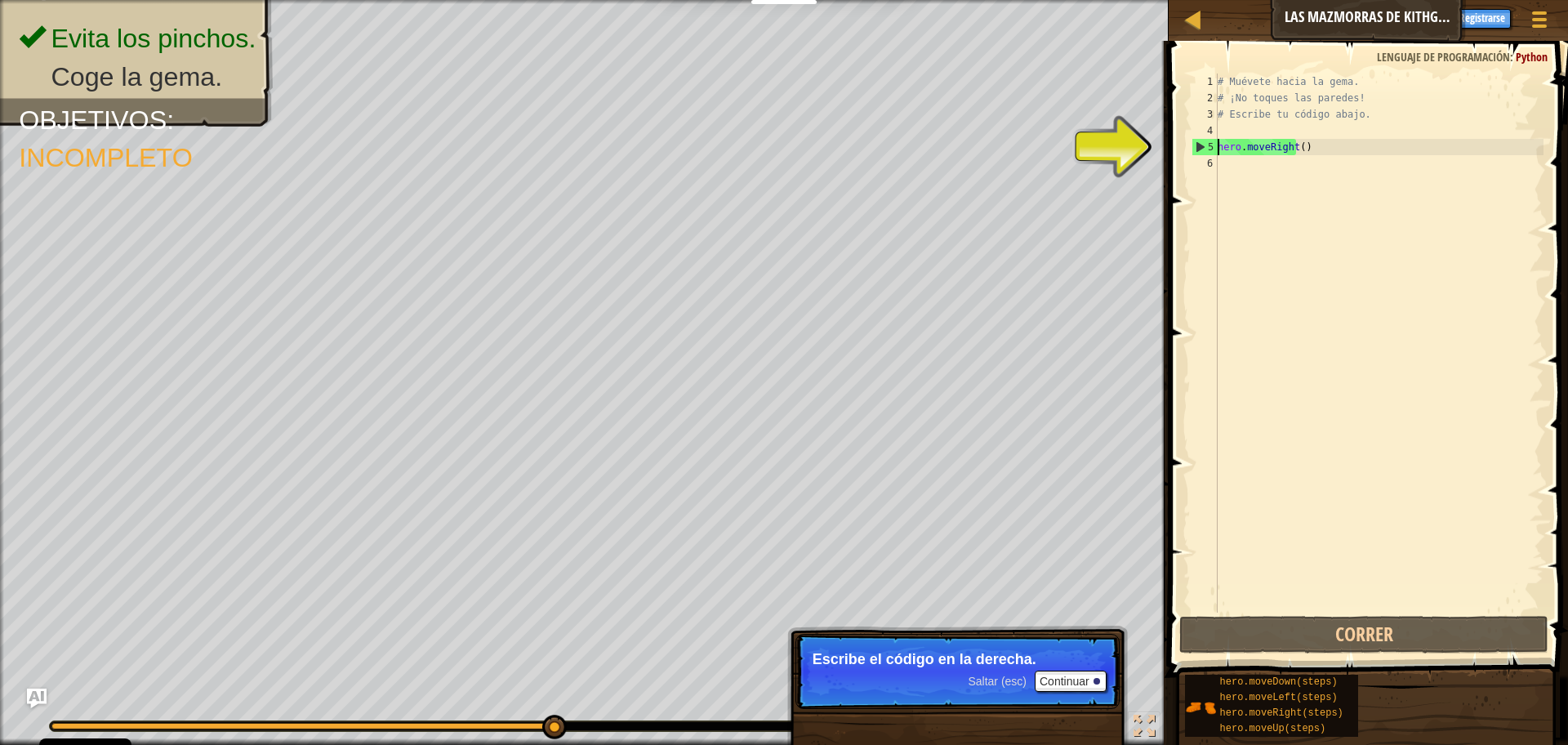
click at [1229, 148] on div "# Muévete hacia la gema. # ¡No toques las paredes! # Escribe tu código abajo. h…" at bounding box center [1379, 359] width 329 height 572
drag, startPoint x: 1229, startPoint y: 148, endPoint x: 1234, endPoint y: 172, distance: 24.5
click at [1233, 166] on div "# Muévete hacia la gema. # ¡No toques las paredes! # Escribe tu código abajo. h…" at bounding box center [1379, 359] width 329 height 572
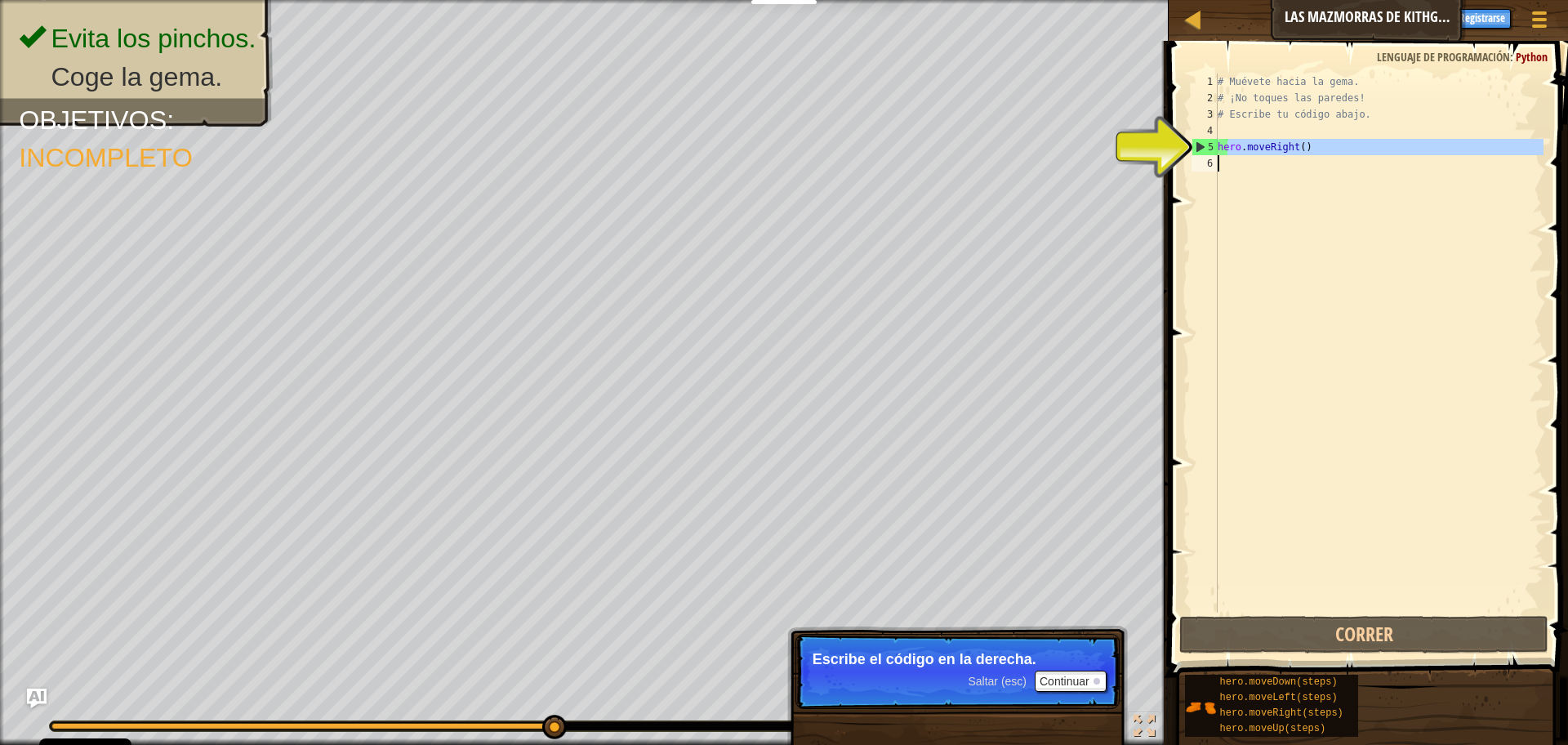
type textarea "hero.moveRight()"
click at [1234, 173] on div "# Muévete hacia la gema. # ¡No toques las paredes! # Escribe tu código abajo. h…" at bounding box center [1379, 342] width 329 height 539
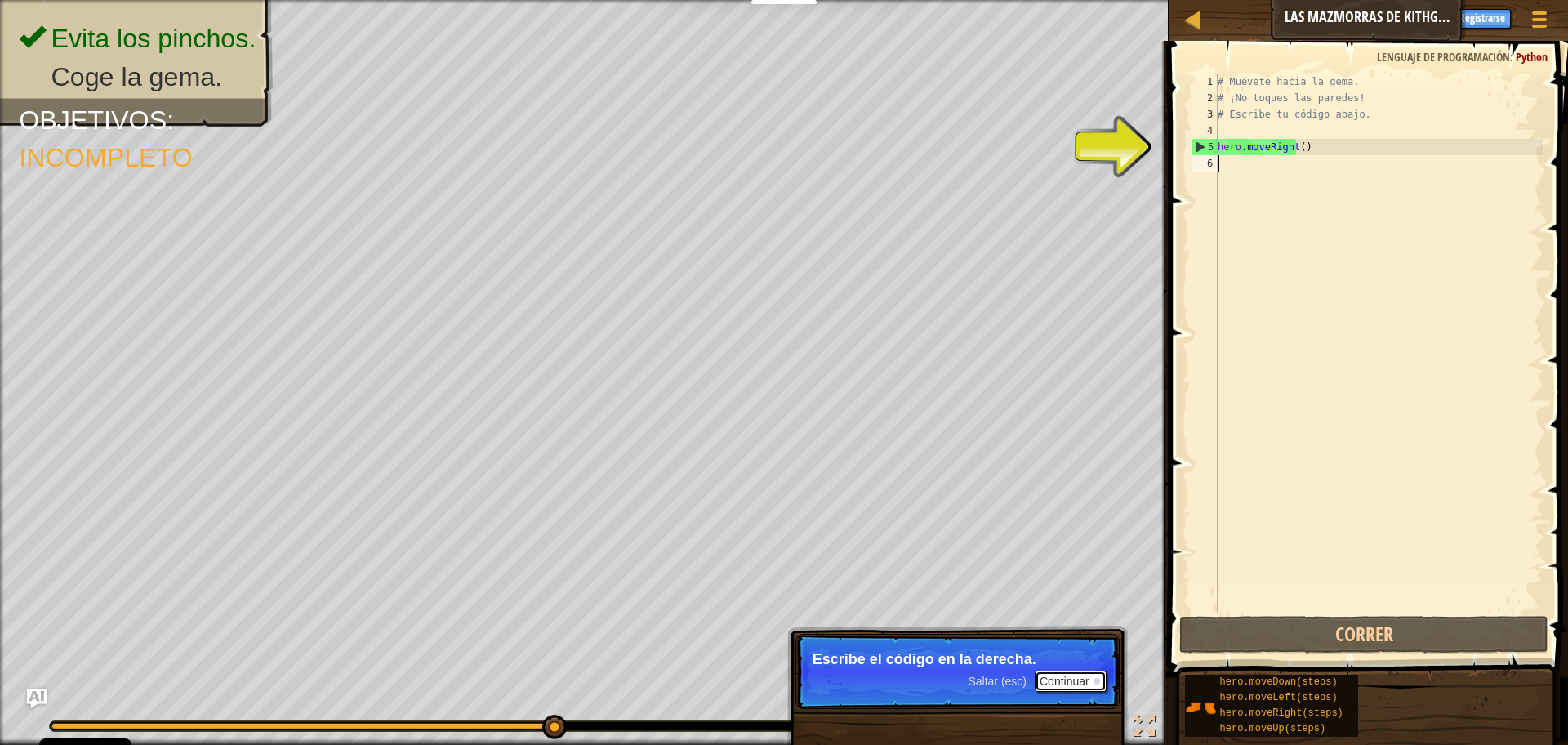
drag, startPoint x: 1052, startPoint y: 689, endPoint x: 1039, endPoint y: 686, distance: 13.3
click at [1052, 689] on button "Continuar" at bounding box center [1071, 681] width 72 height 21
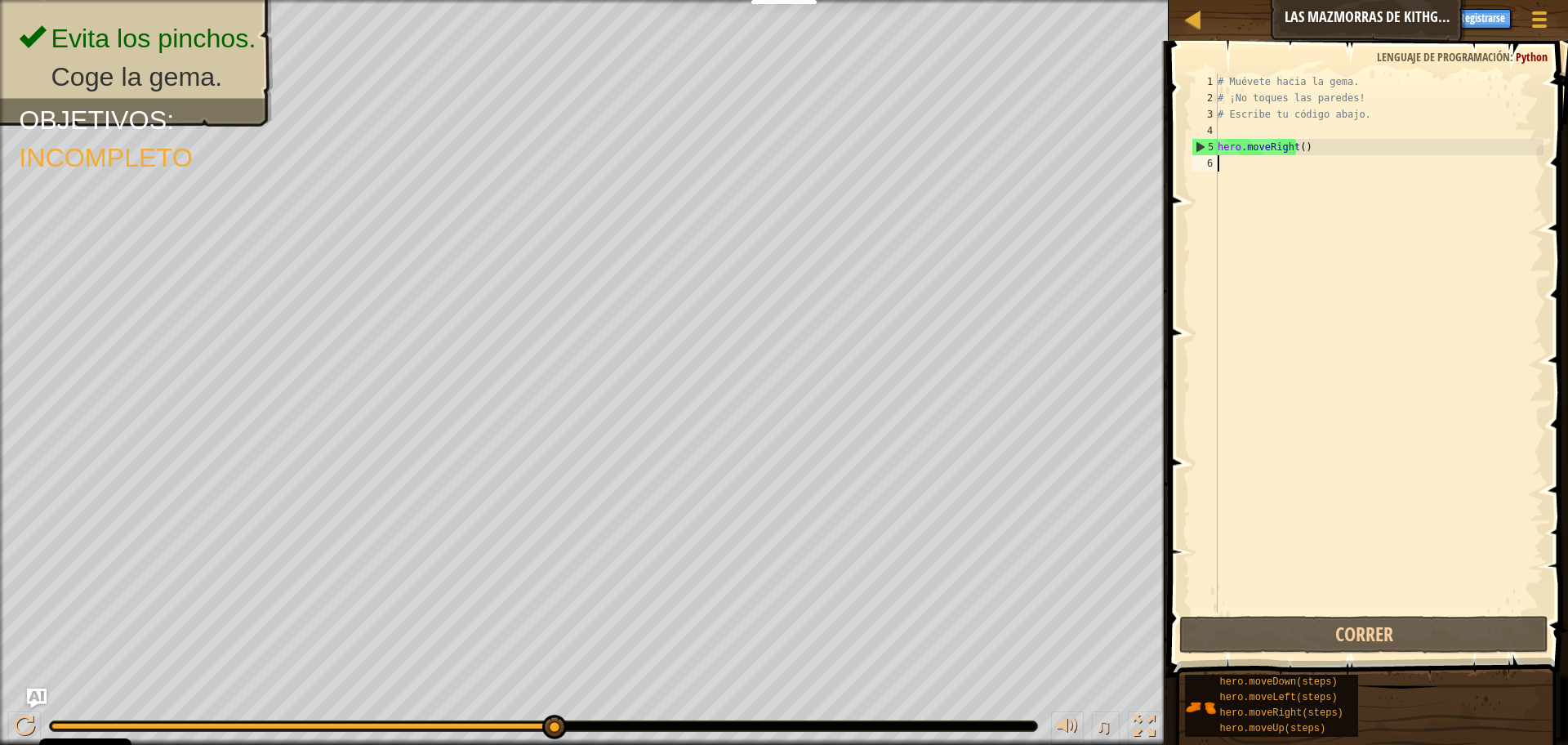
drag, startPoint x: 1381, startPoint y: 440, endPoint x: 1365, endPoint y: 397, distance: 45.9
click at [1365, 397] on div "# Muévete hacia la gema. # ¡No toques las paredes! # Escribe tu código abajo. h…" at bounding box center [1379, 359] width 329 height 572
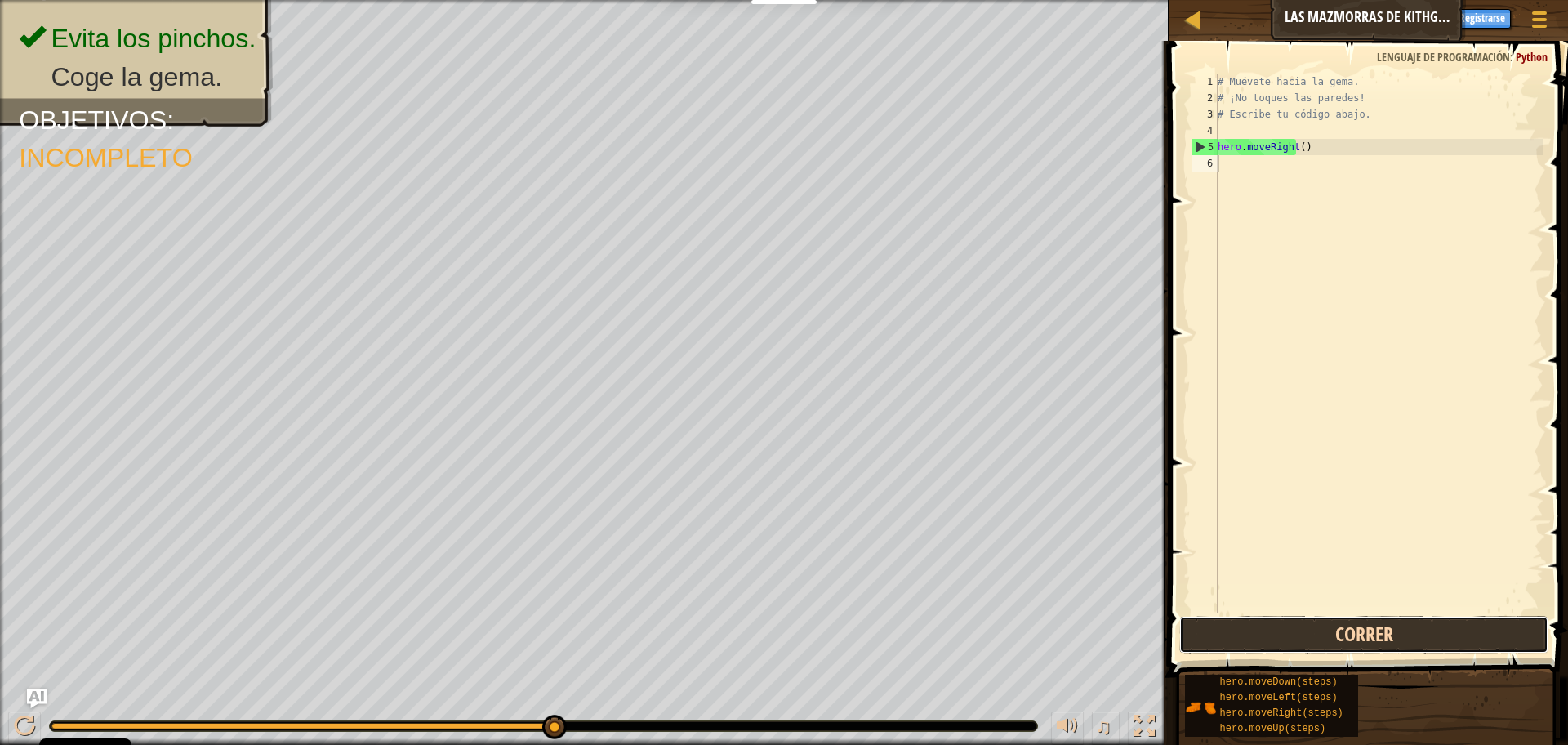
click at [1217, 646] on button "Correr" at bounding box center [1363, 635] width 368 height 38
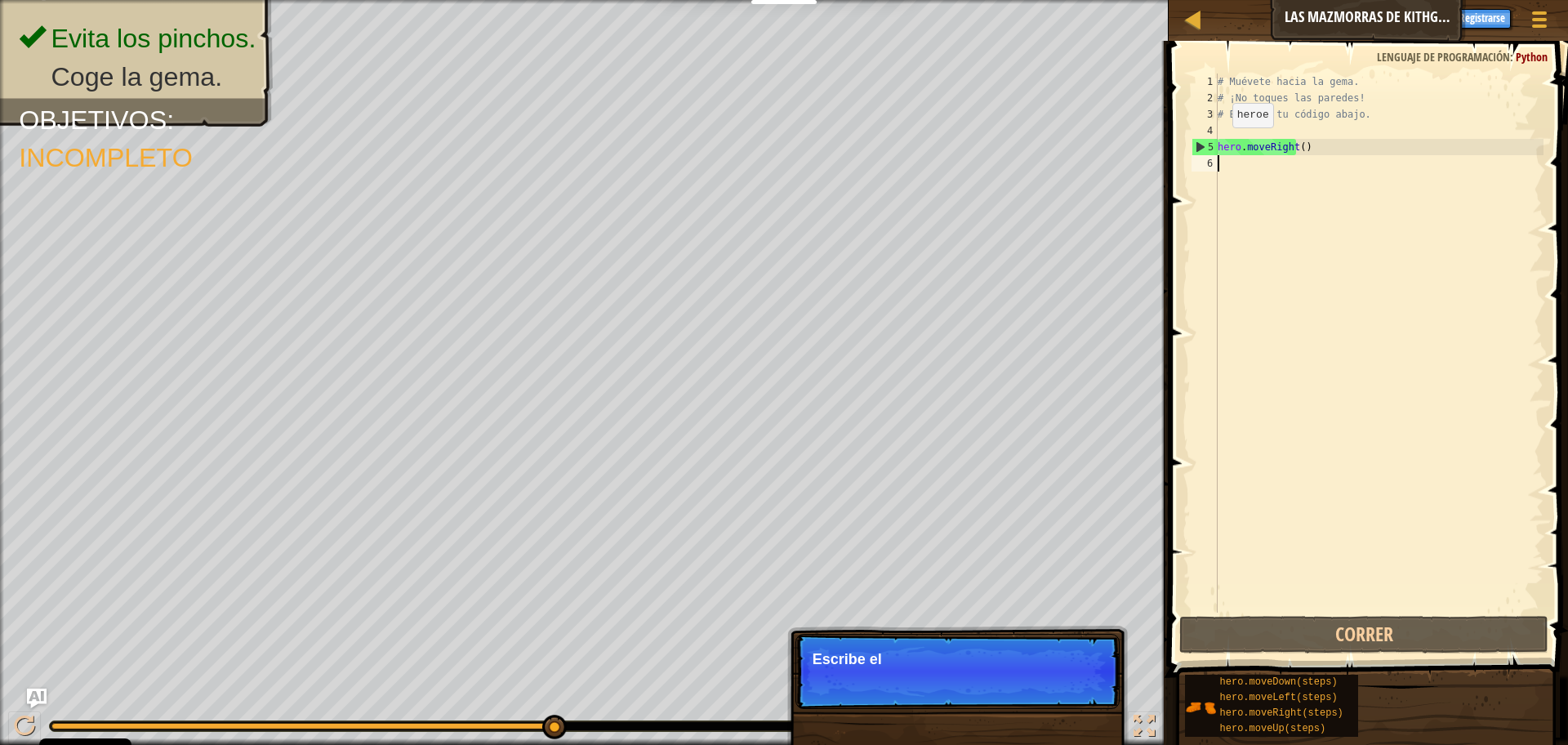
click at [1218, 156] on div "1 2 3 4 5 6 # Muévete hacia la gema. # ¡No toques las paredes! # Escribe tu cód…" at bounding box center [1366, 342] width 355 height 539
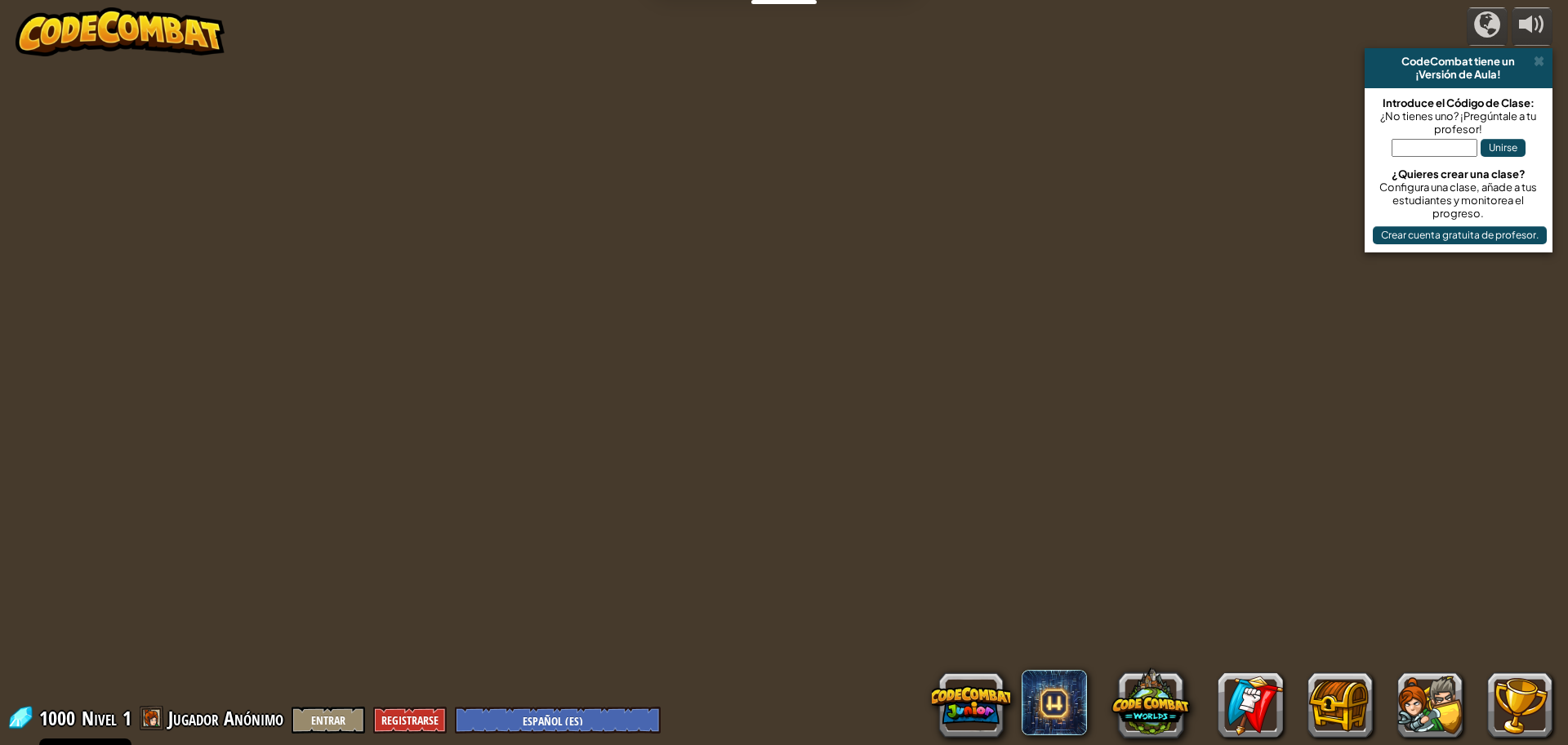
select select "es-ES"
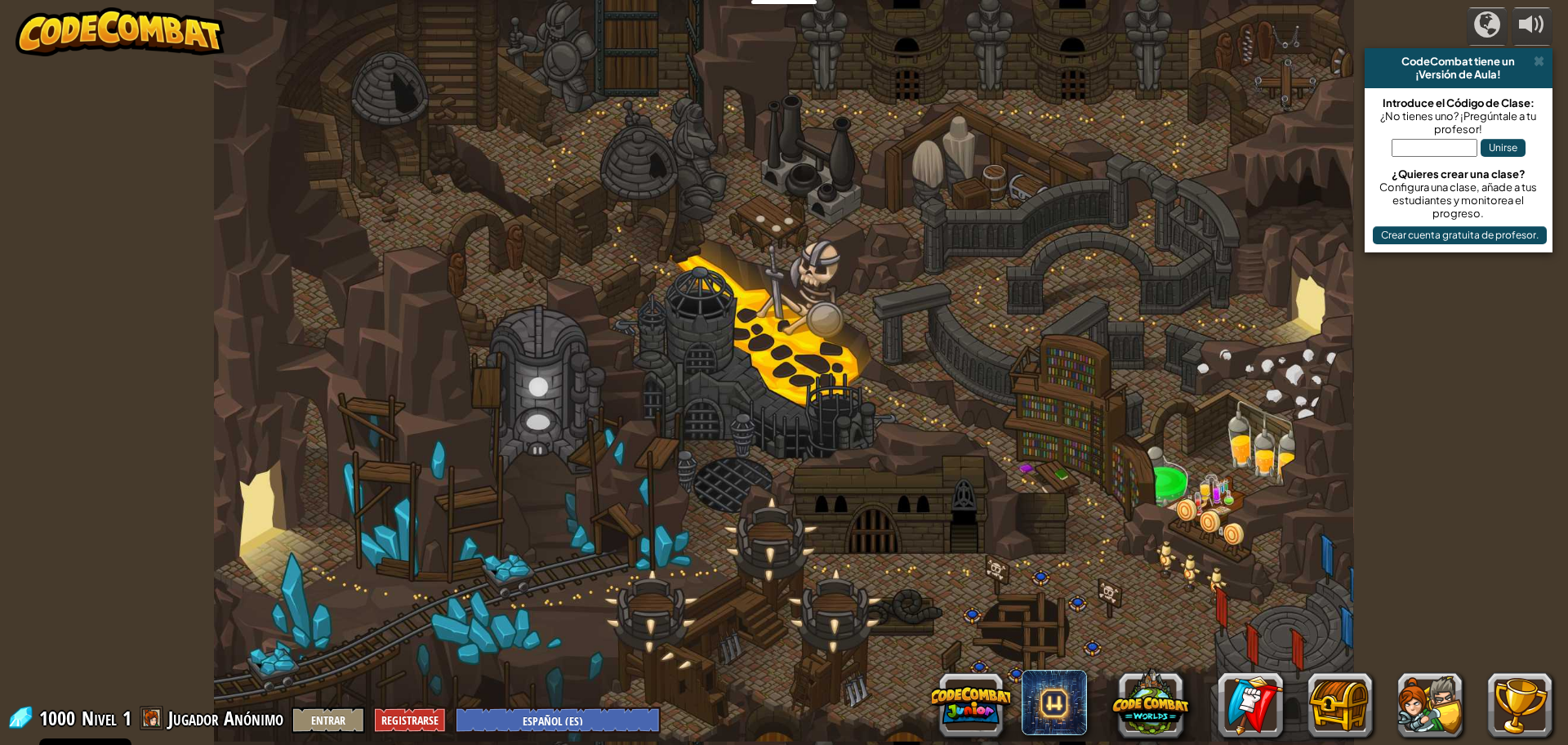
select select "es-ES"
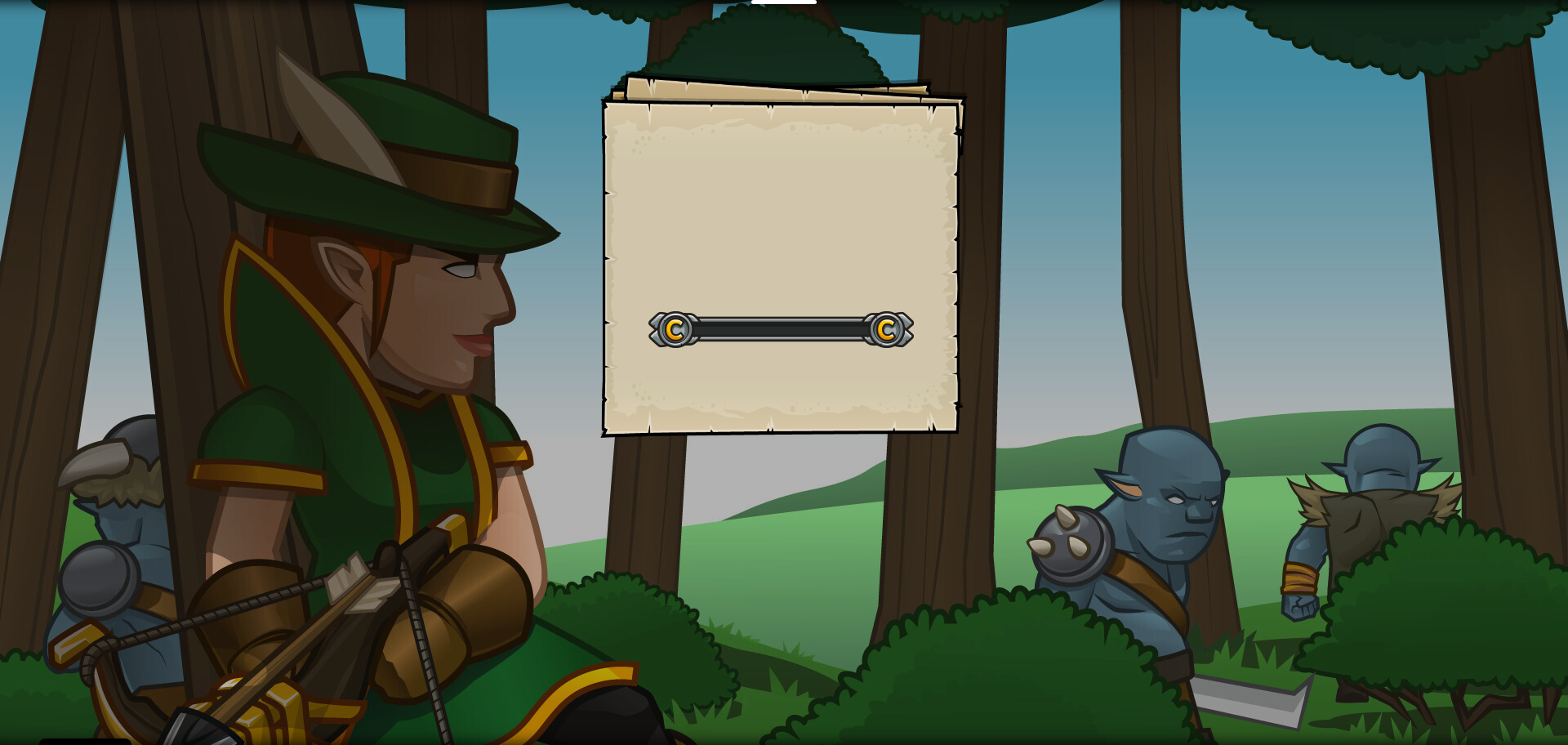
select select "es-ES"
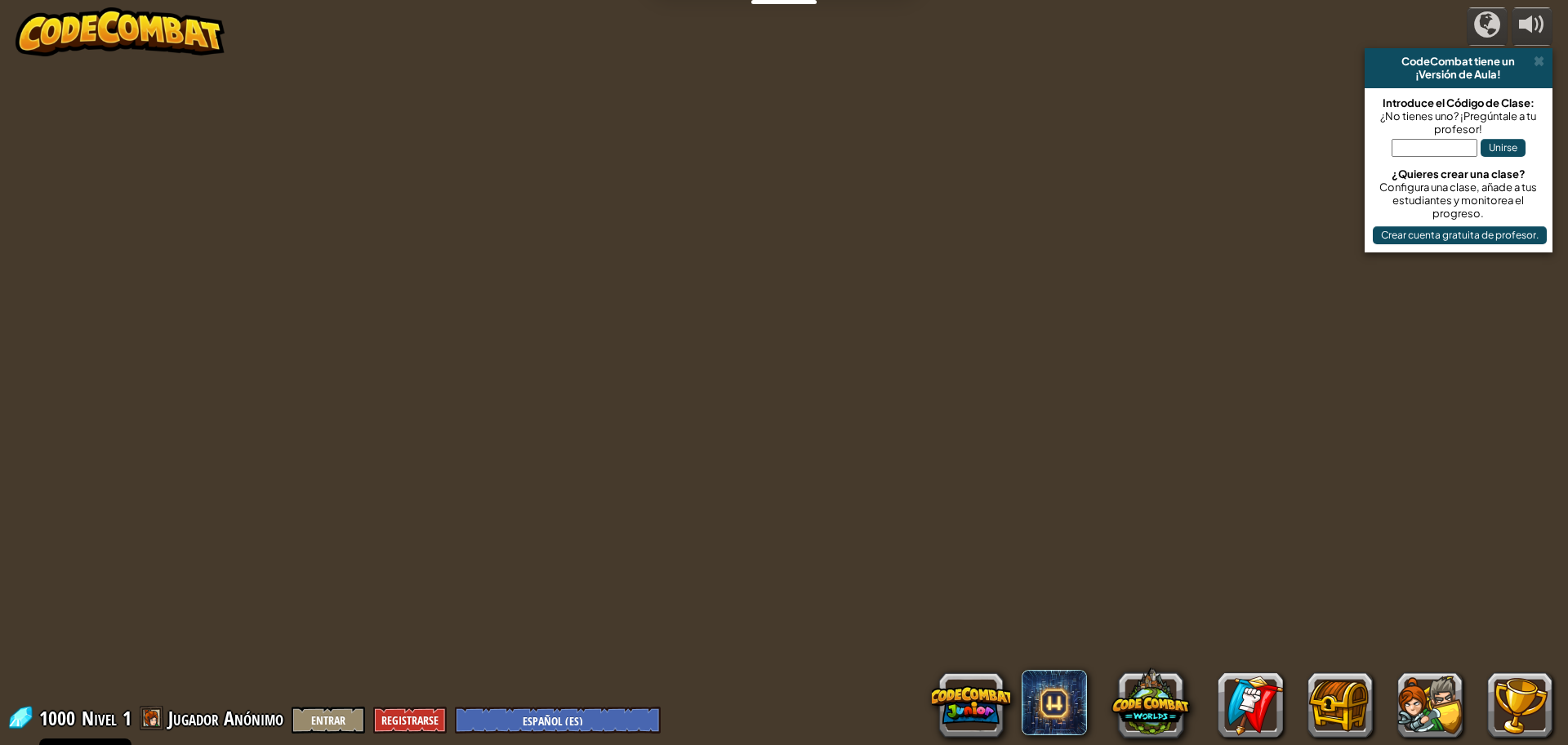
select select "es-ES"
